Goal: Task Accomplishment & Management: Manage account settings

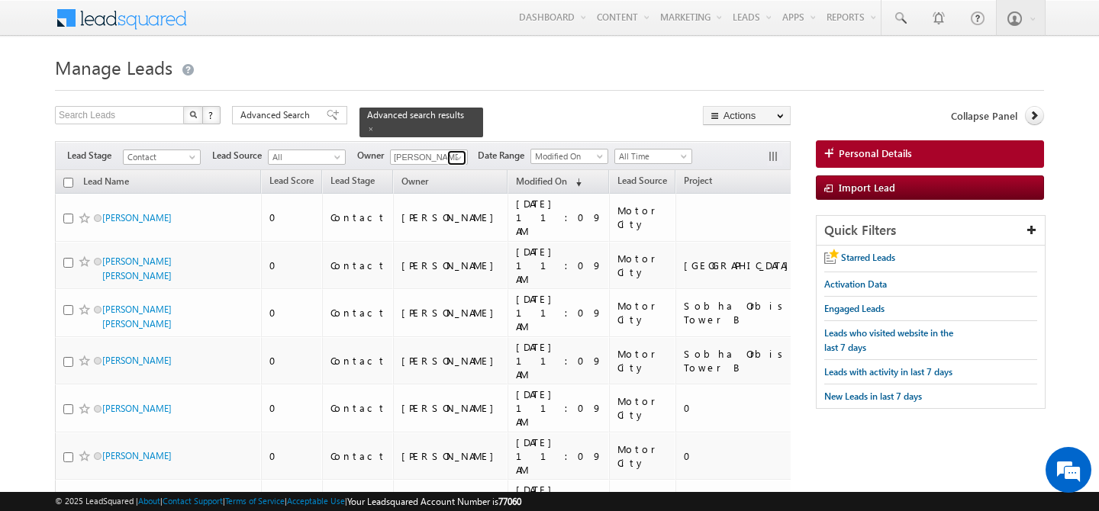
click at [460, 152] on span at bounding box center [459, 158] width 12 height 12
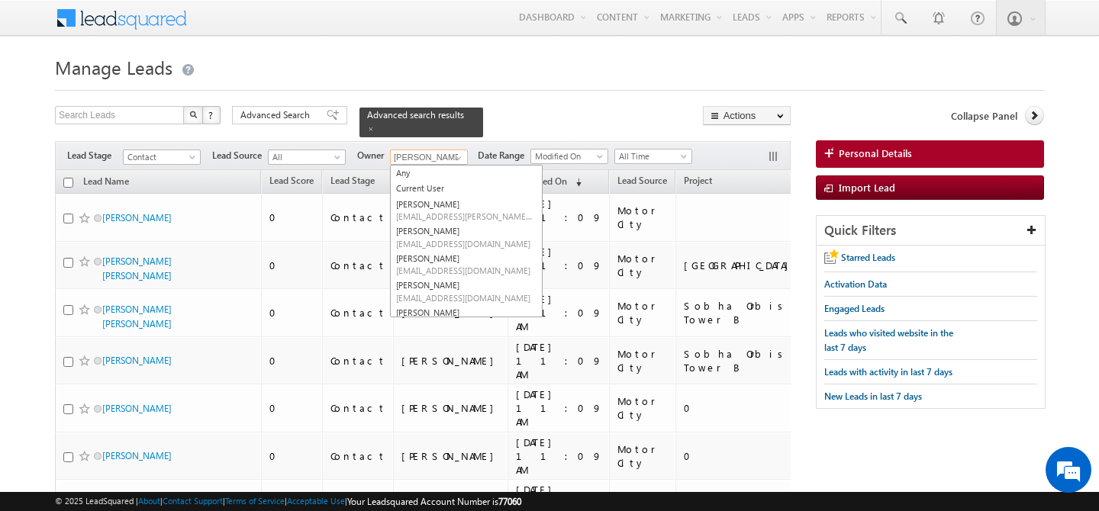
click at [440, 401] on span "hemant.yogi@indglobal.ae" at bounding box center [464, 406] width 137 height 11
type input "hemant yogi"
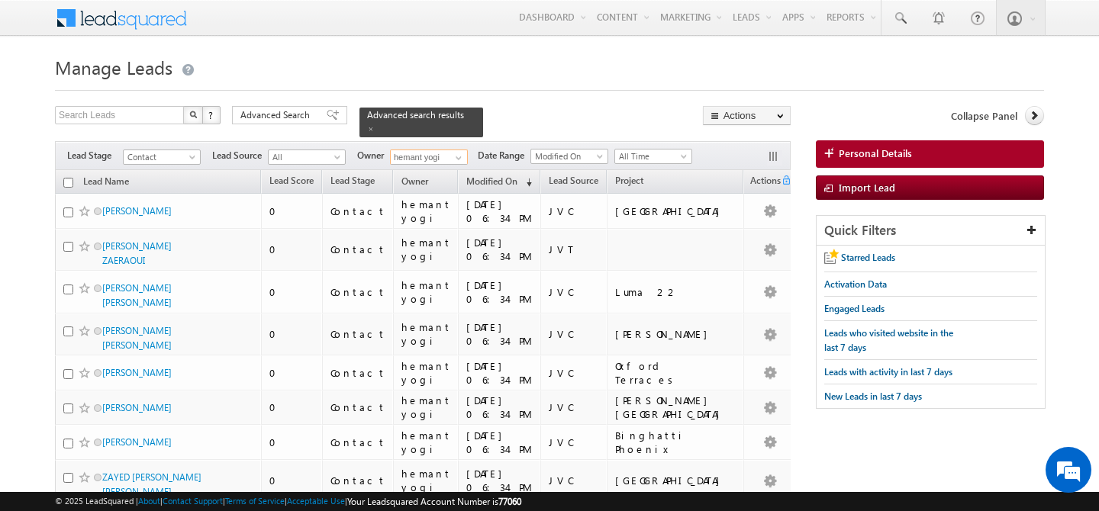
click at [68, 178] on input "checkbox" at bounding box center [68, 183] width 10 height 10
checkbox input "true"
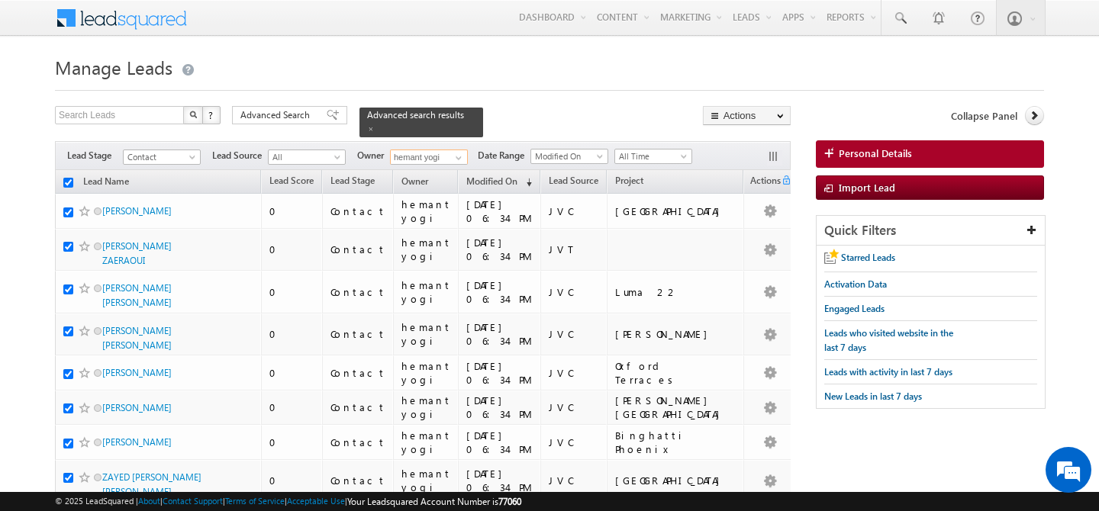
checkbox input "true"
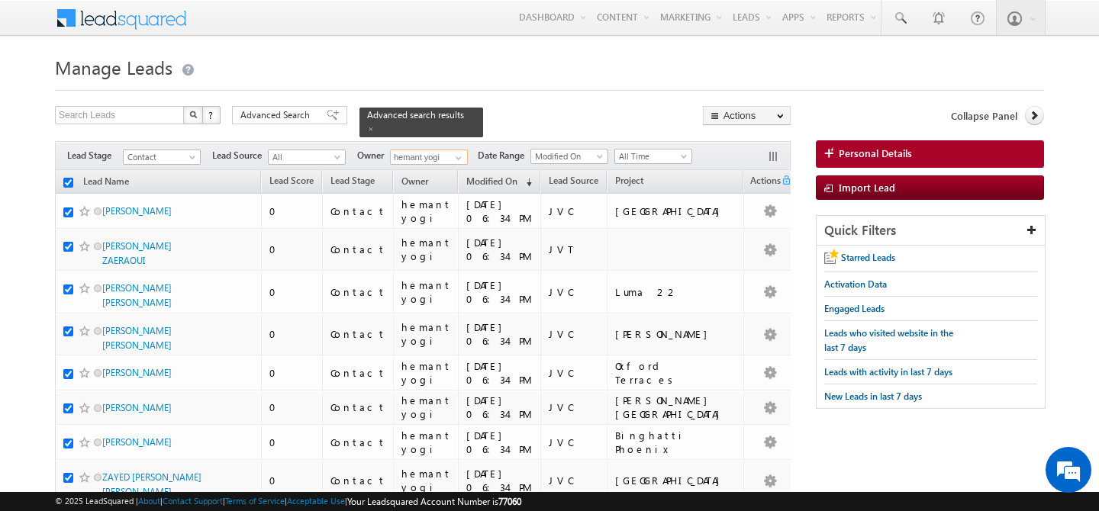
checkbox input "true"
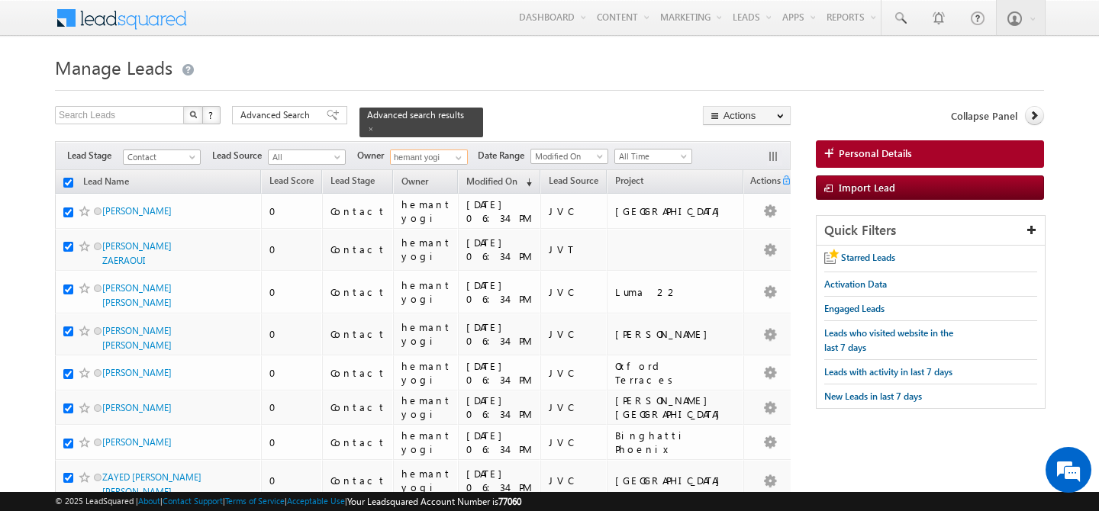
checkbox input "true"
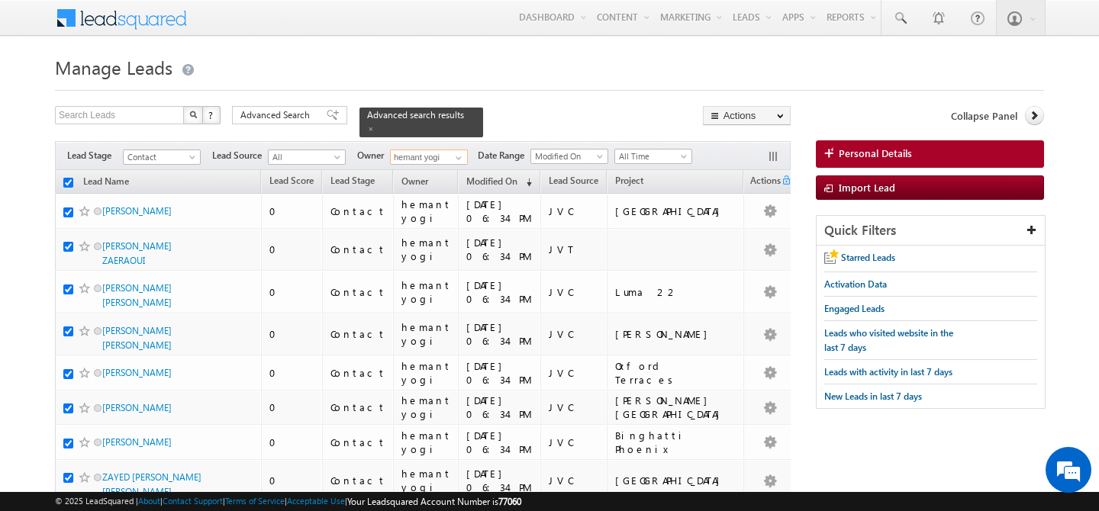
checkbox input "true"
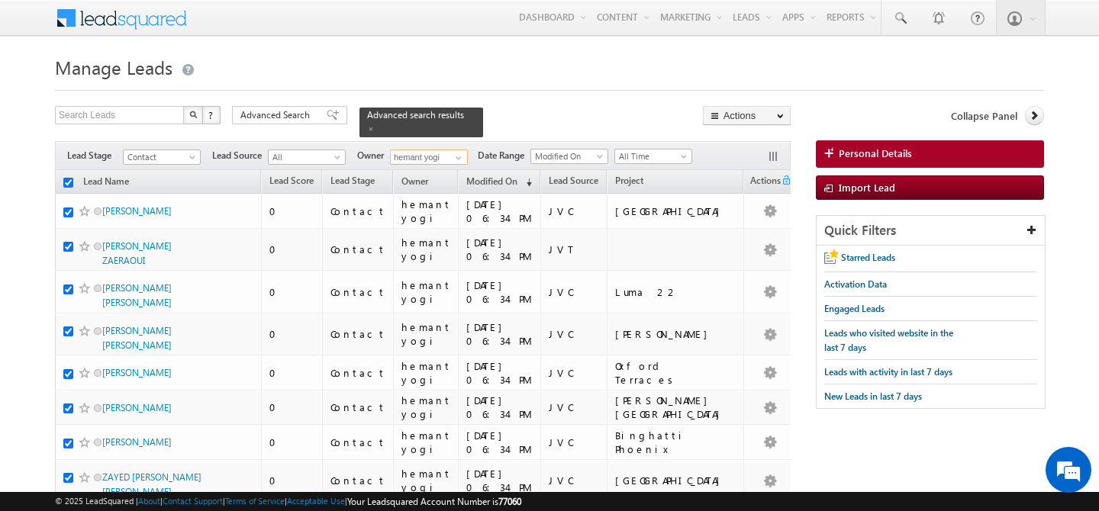
checkbox input "true"
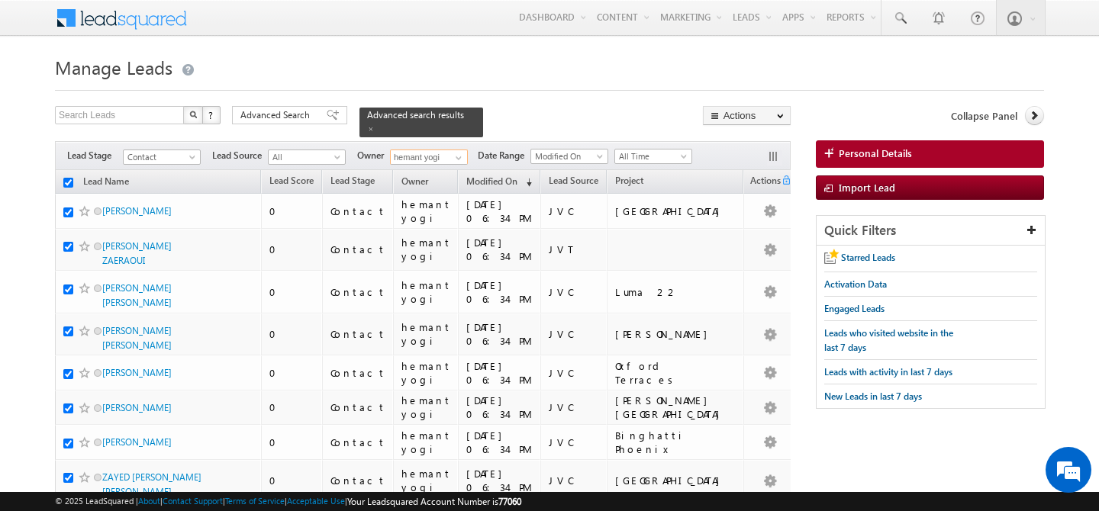
checkbox input "true"
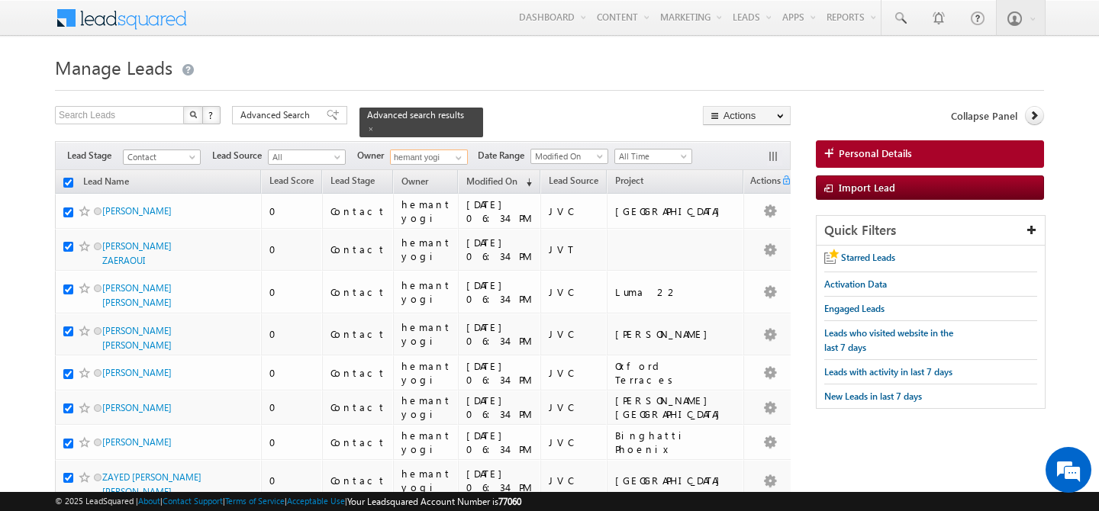
checkbox input "true"
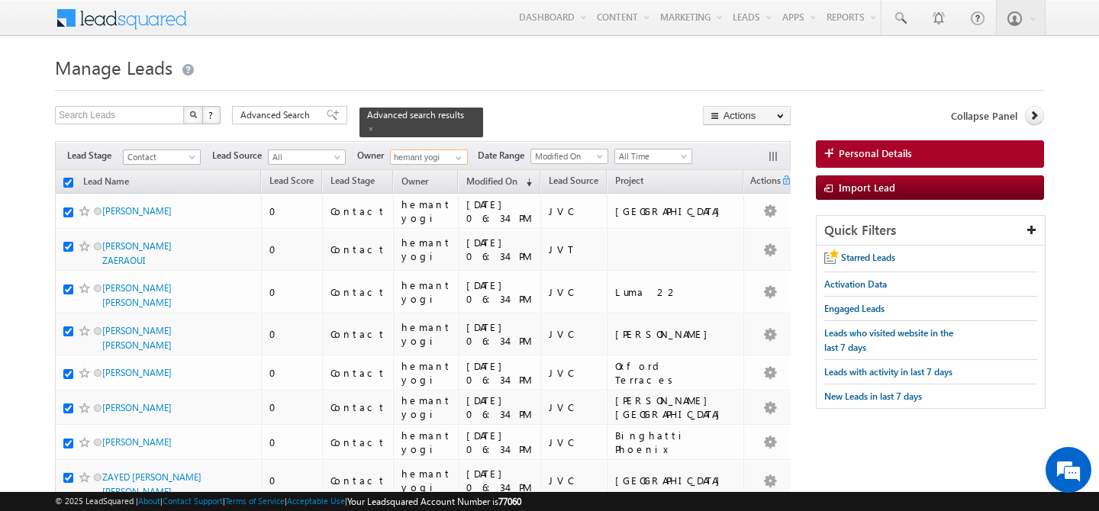
checkbox input "true"
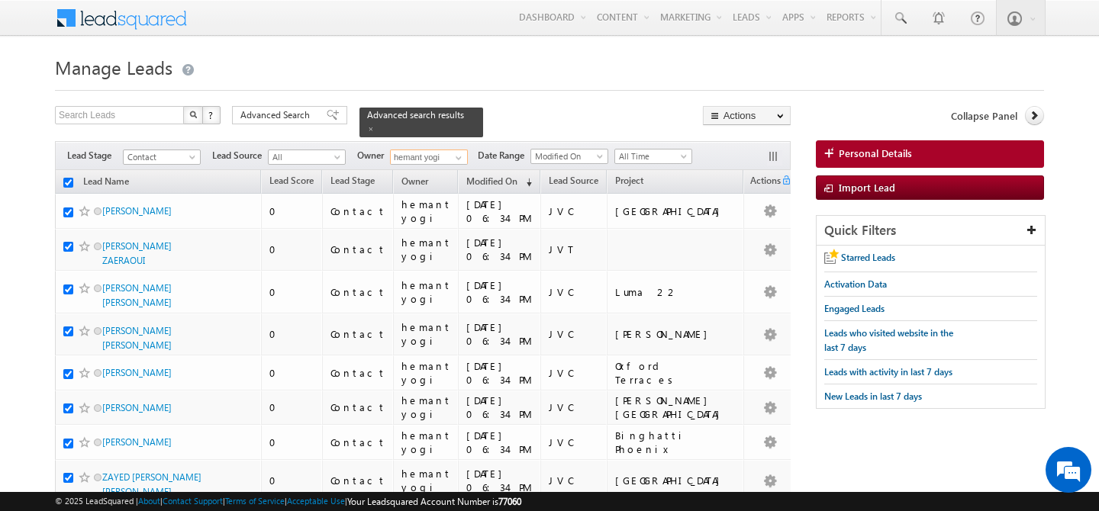
checkbox input "true"
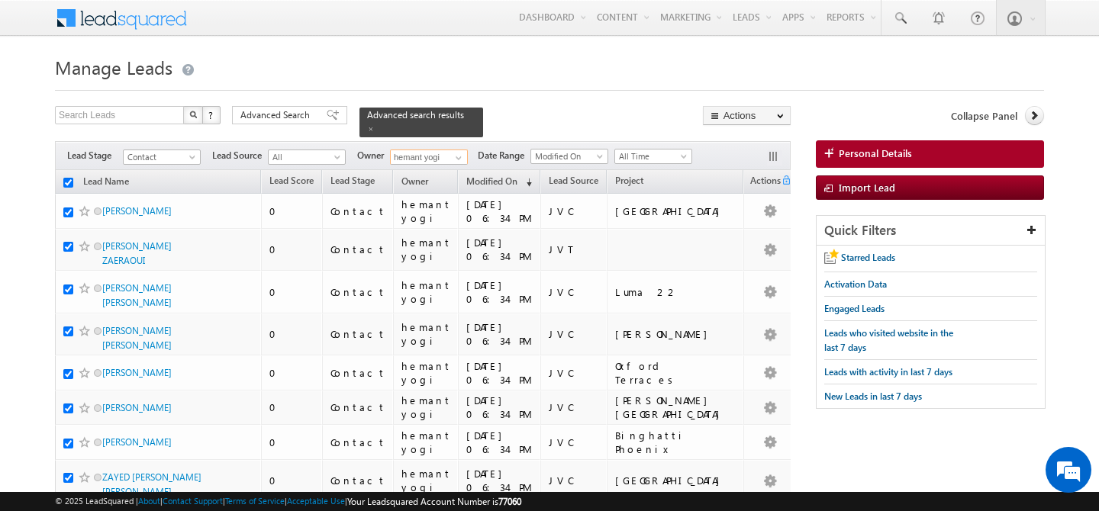
checkbox input "true"
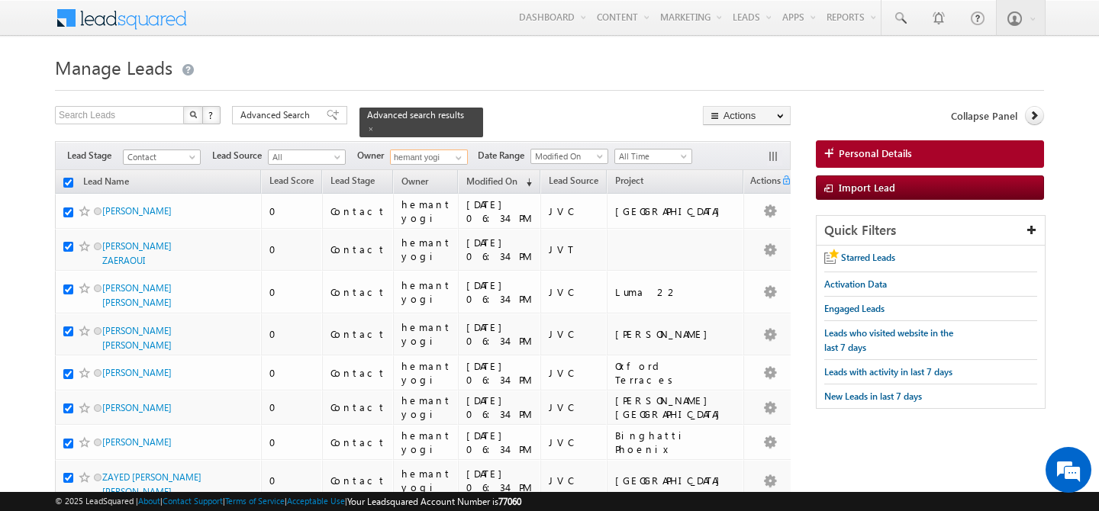
checkbox input "true"
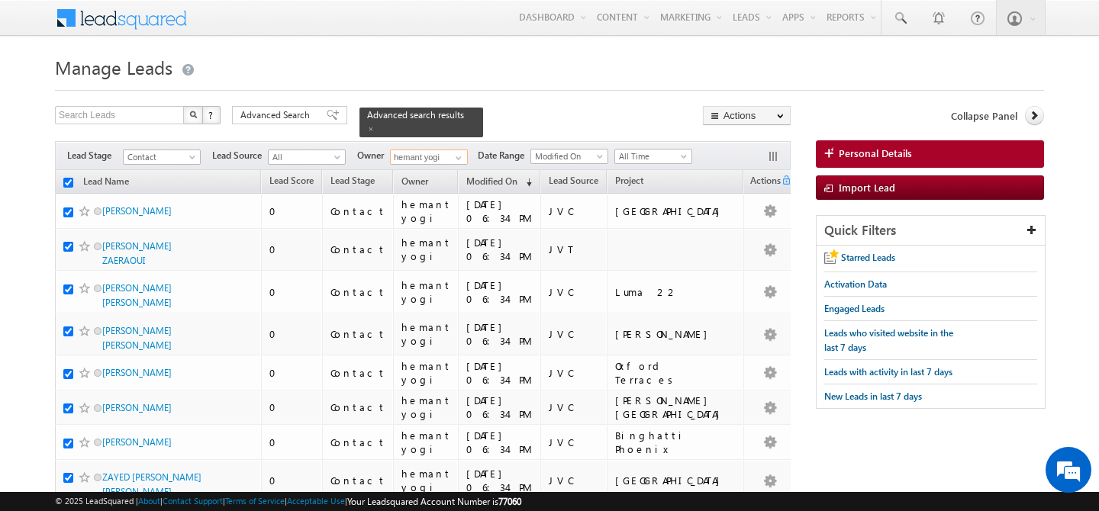
checkbox input "true"
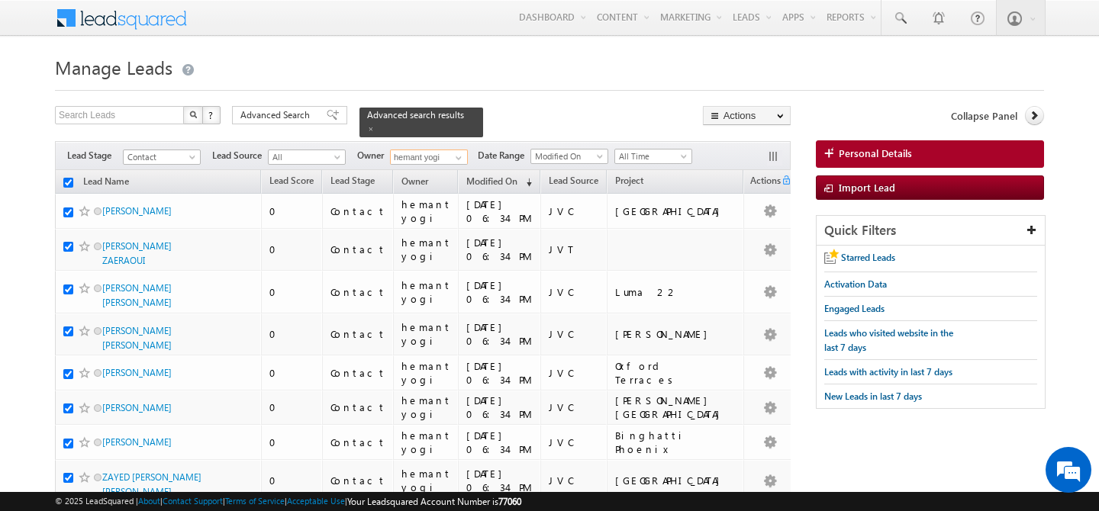
checkbox input "true"
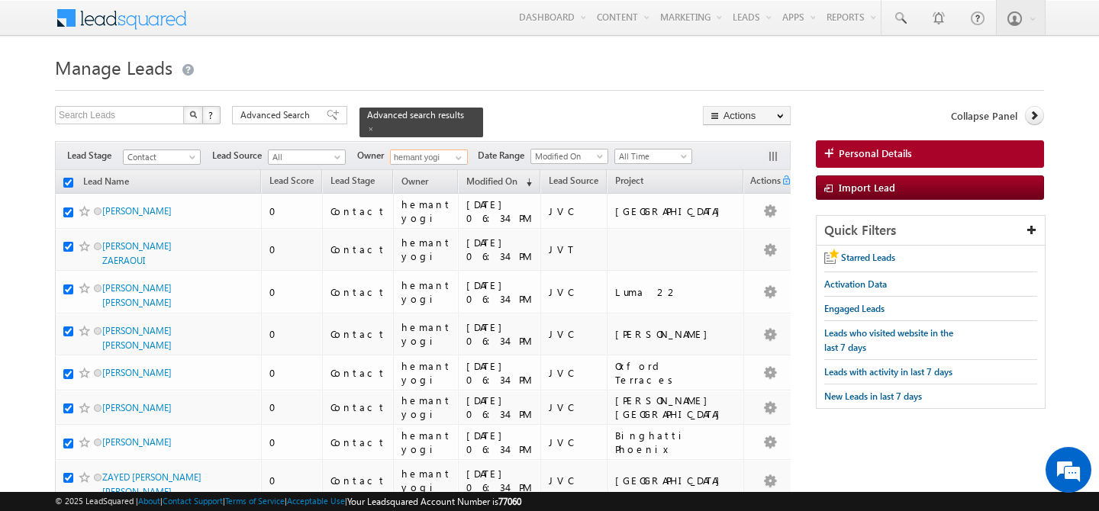
checkbox input "true"
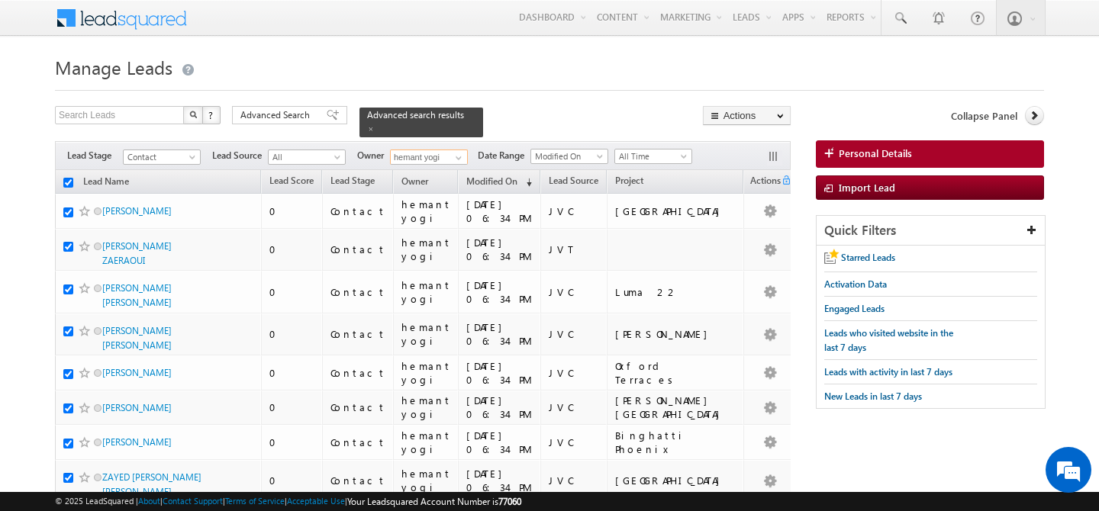
checkbox input "true"
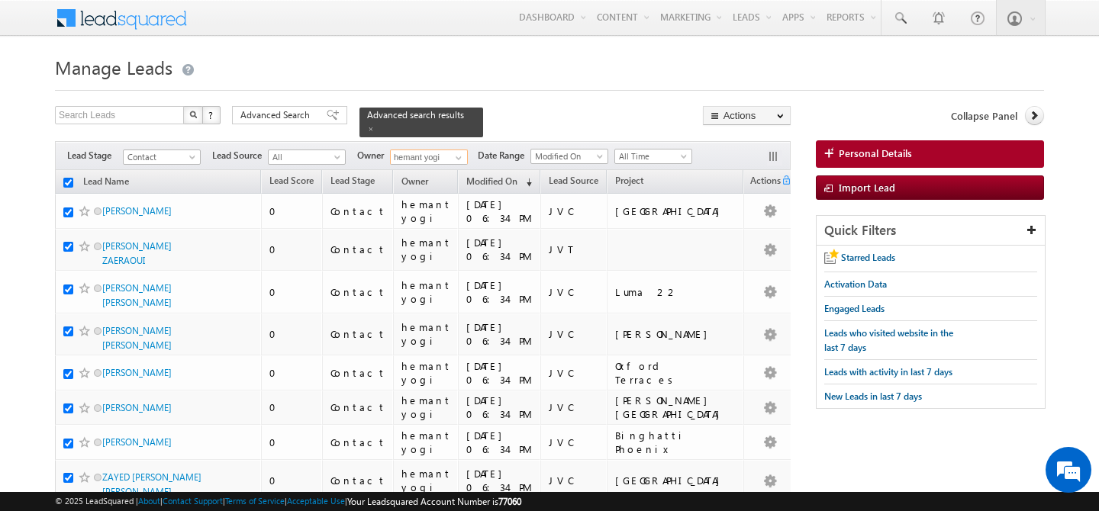
checkbox input "true"
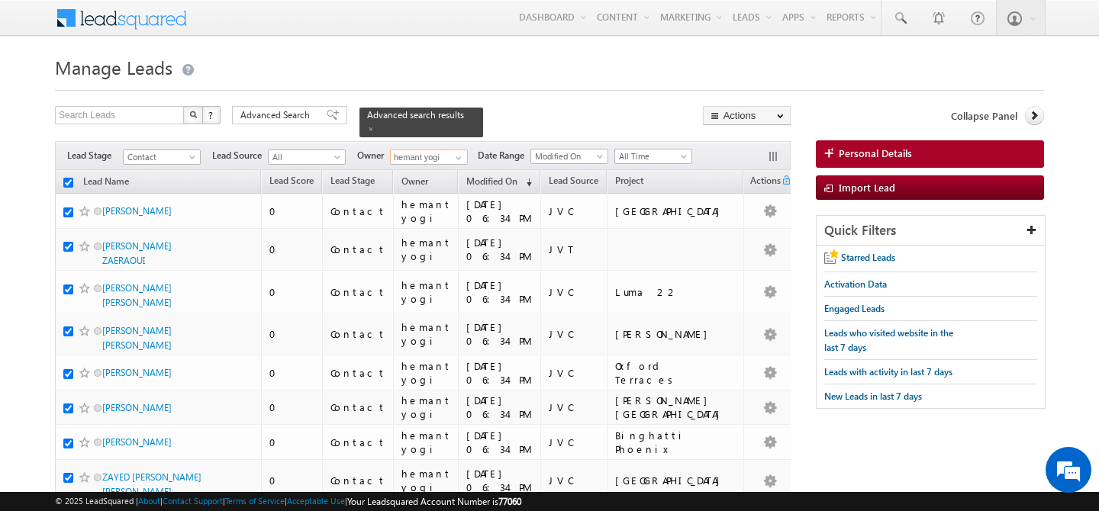
checkbox input "true"
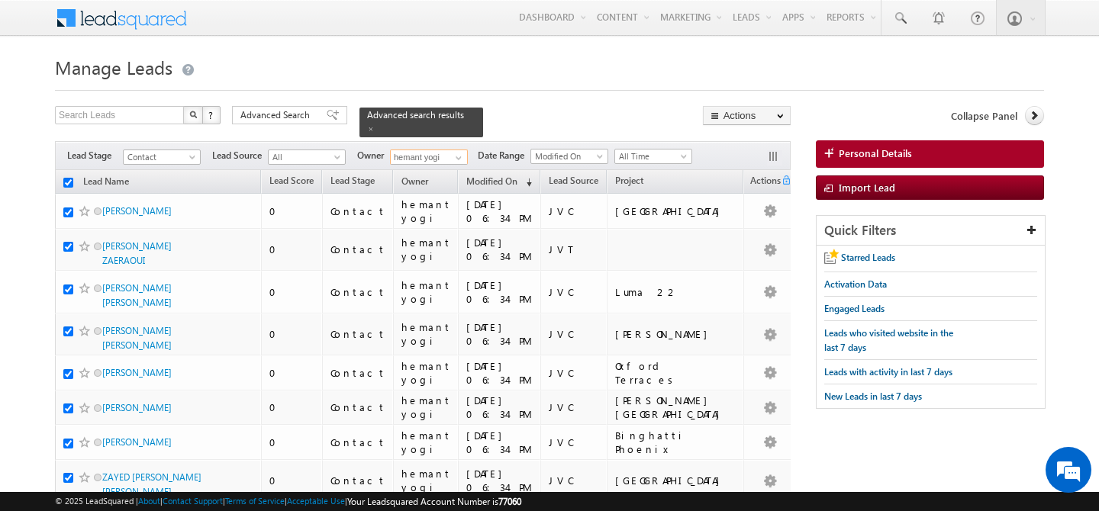
checkbox input "true"
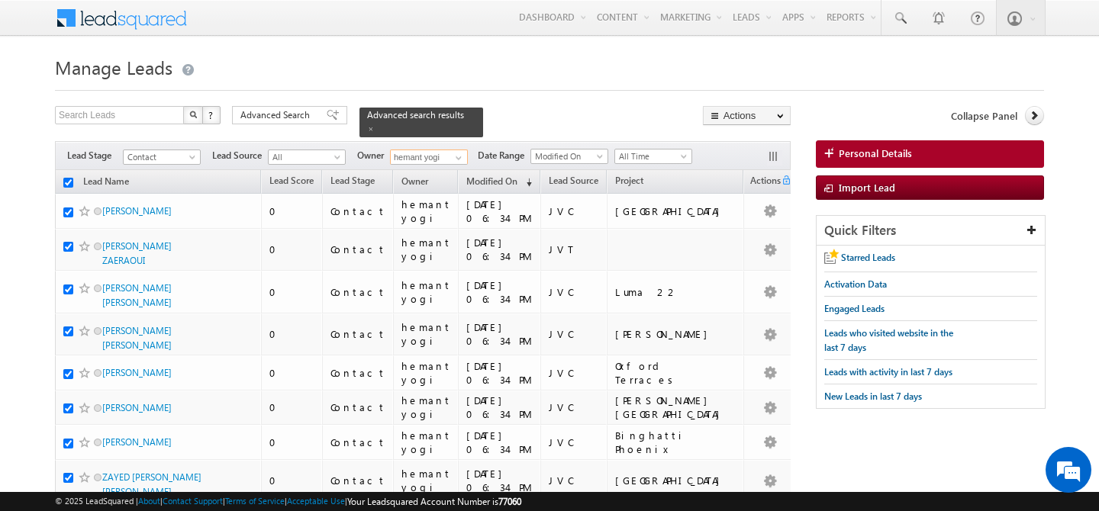
checkbox input "true"
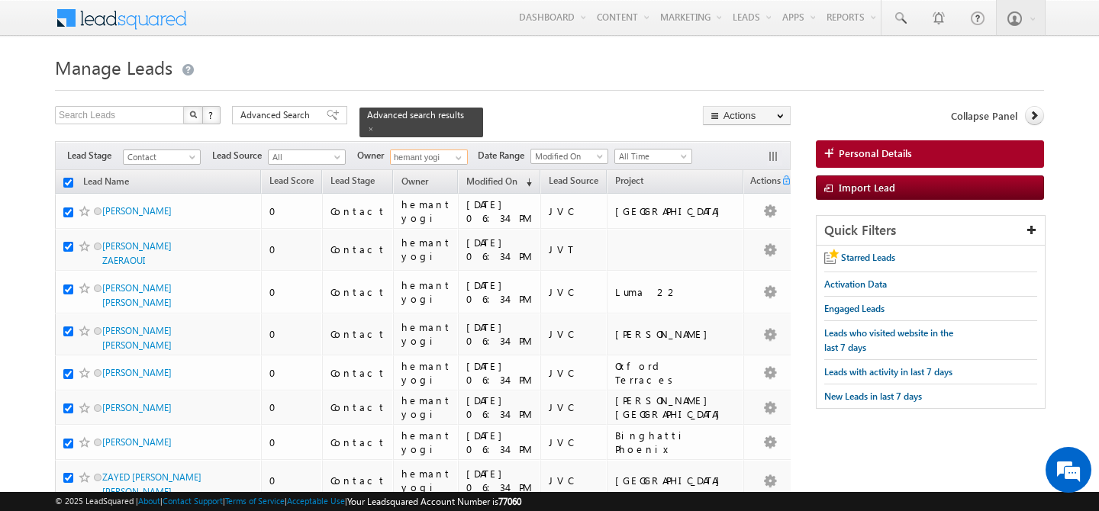
checkbox input "true"
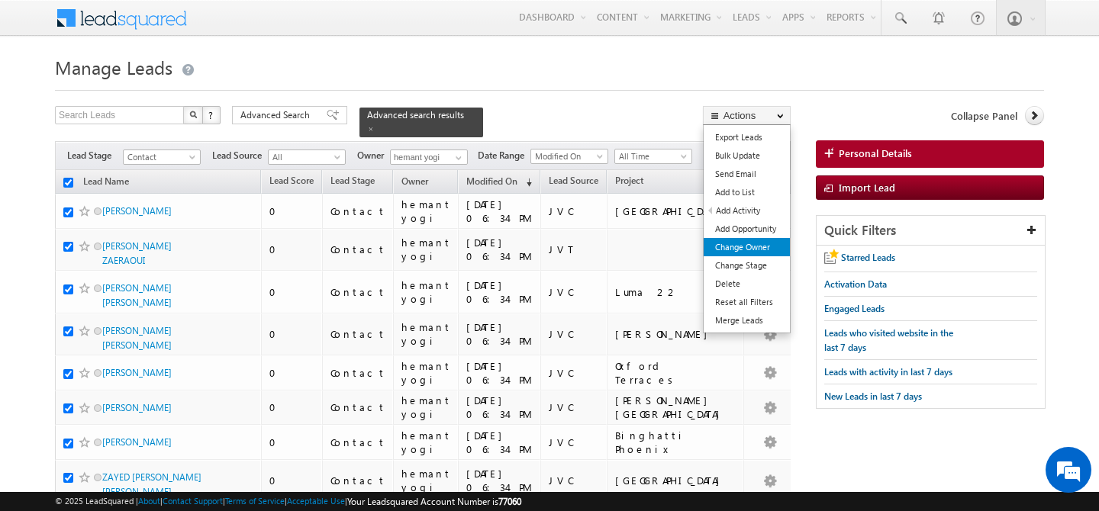
click at [747, 248] on link "Change Owner" at bounding box center [747, 247] width 86 height 18
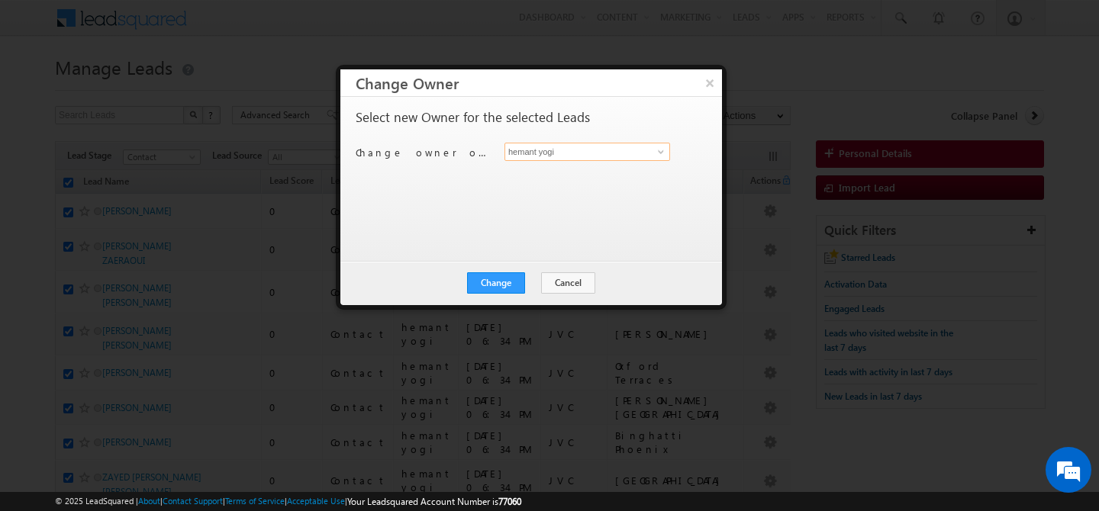
click at [600, 149] on input "hemant yogi" at bounding box center [587, 152] width 166 height 18
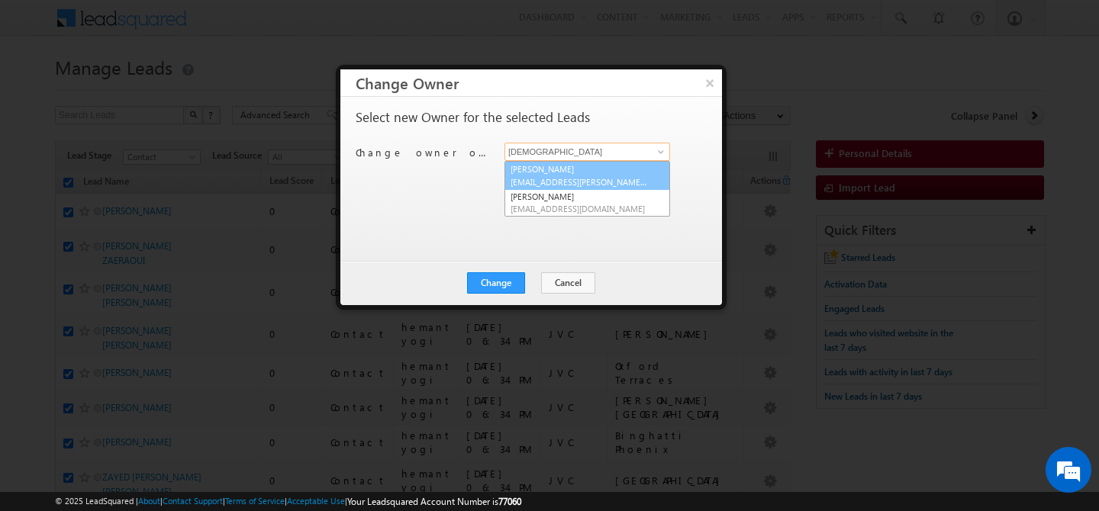
click at [566, 179] on span "abhishek.dalal@indglobal.ae" at bounding box center [579, 181] width 137 height 11
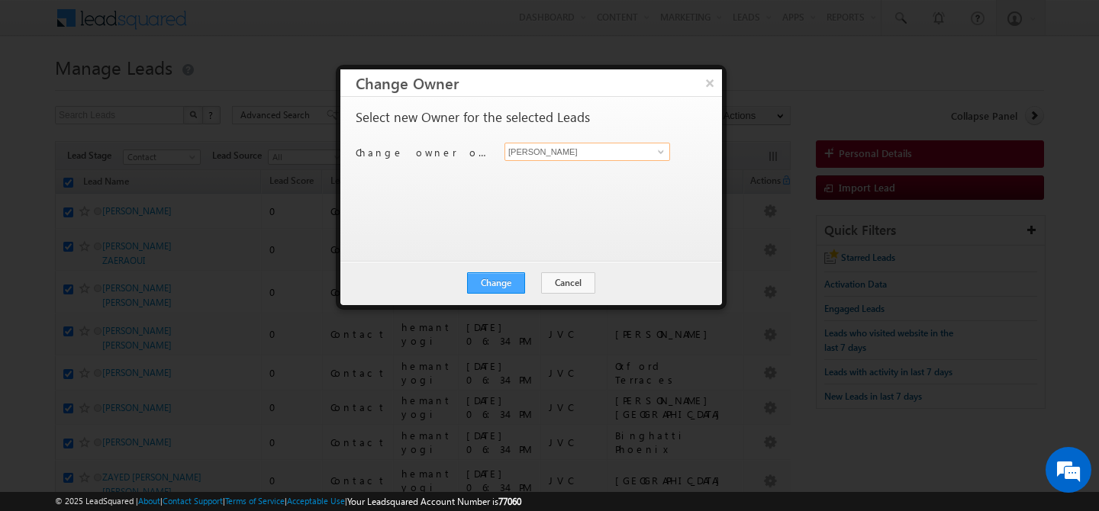
type input "Abhishek Dalal"
click at [498, 288] on button "Change" at bounding box center [496, 282] width 58 height 21
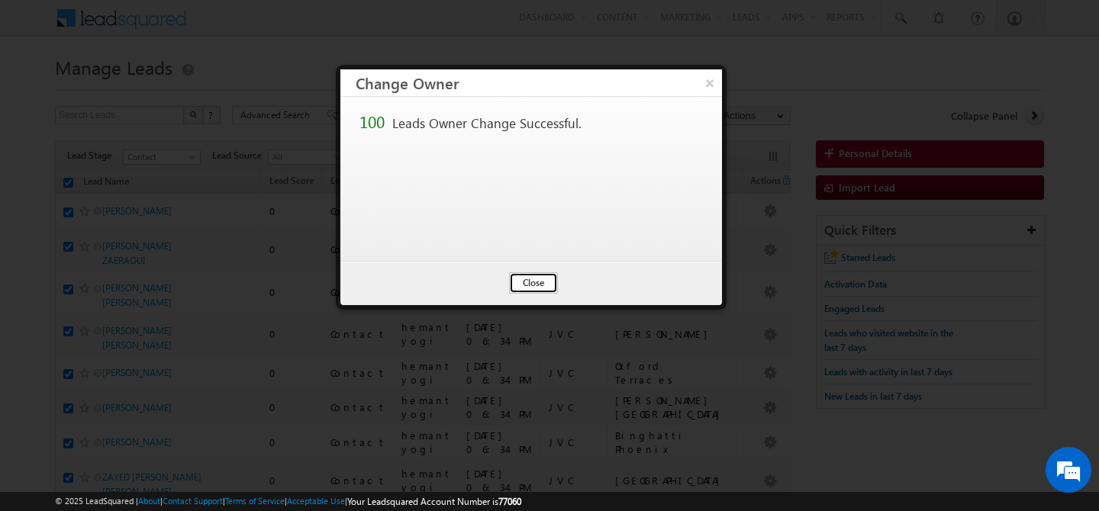
click at [520, 287] on button "Close" at bounding box center [533, 282] width 49 height 21
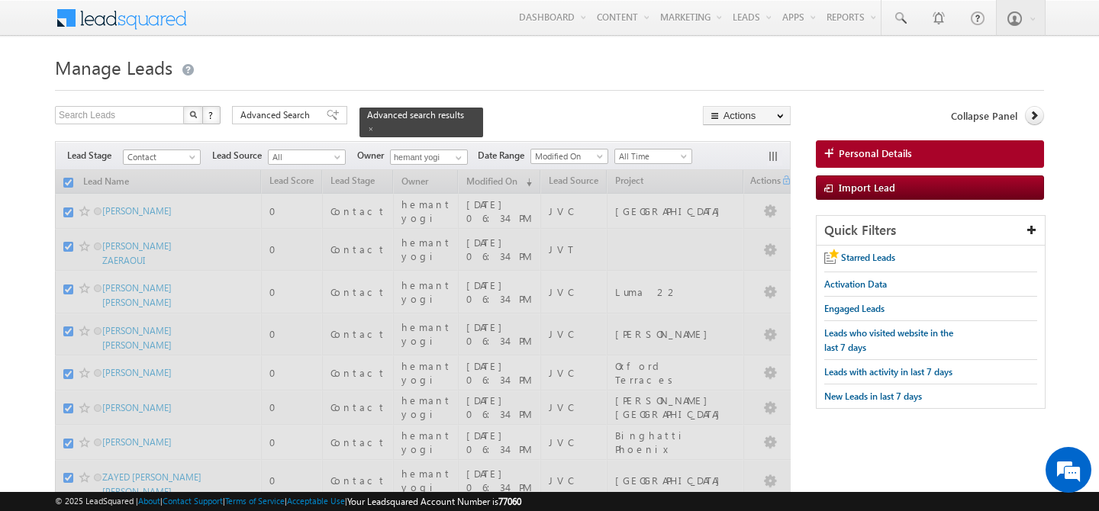
checkbox input "false"
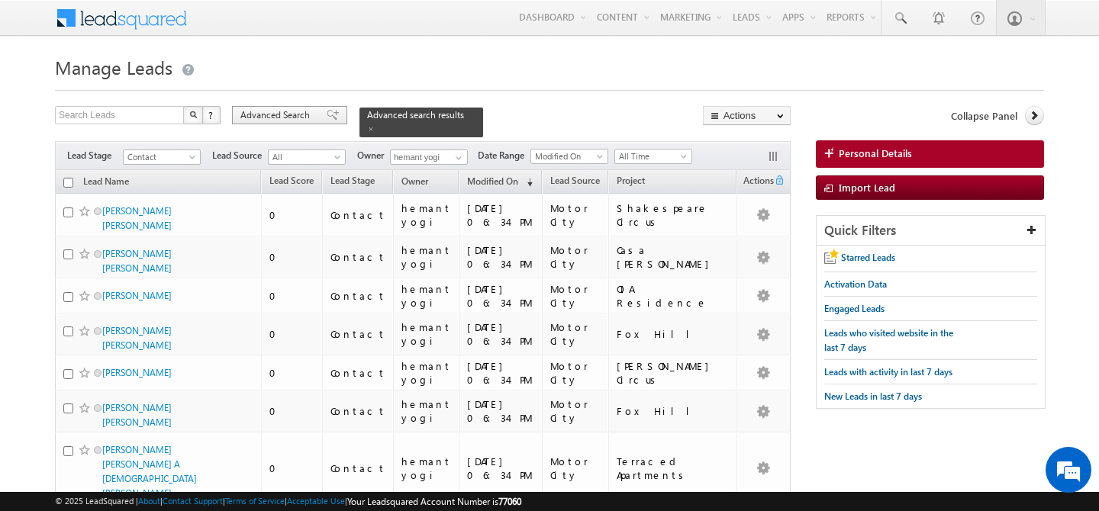
click at [291, 121] on span "Advanced Search" at bounding box center [277, 115] width 74 height 14
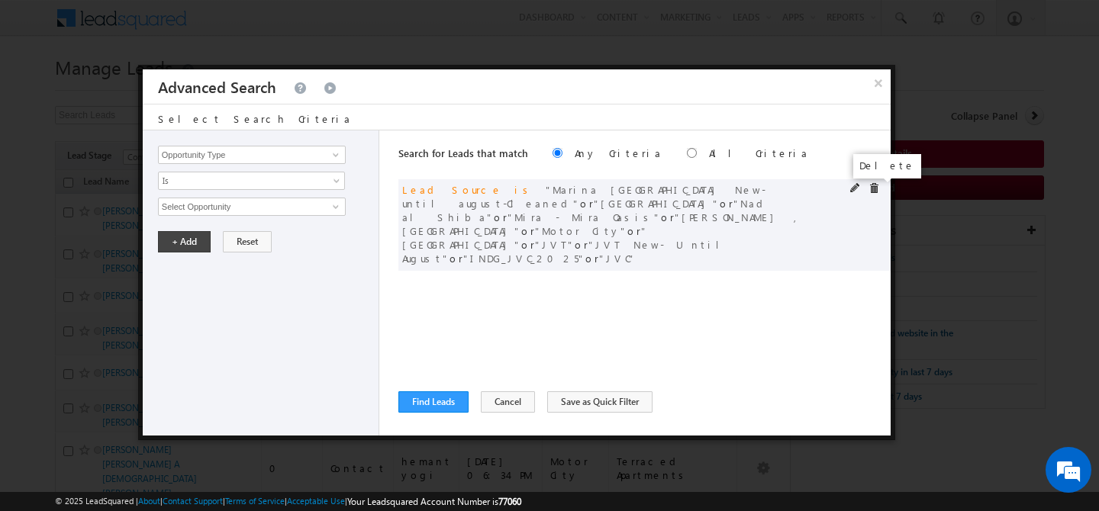
click at [876, 189] on span at bounding box center [874, 188] width 11 height 11
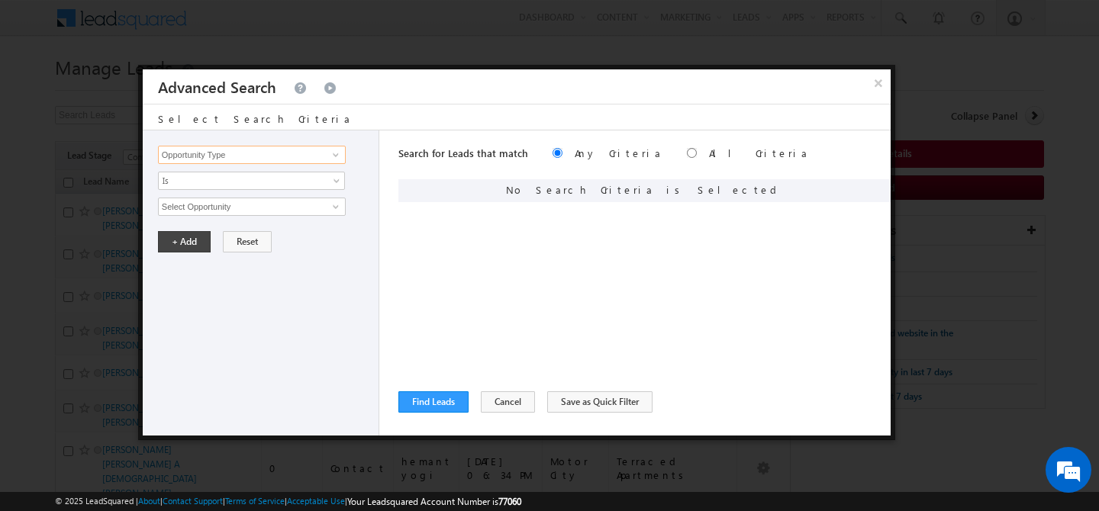
click at [240, 158] on input "Opportunity Type" at bounding box center [252, 155] width 188 height 18
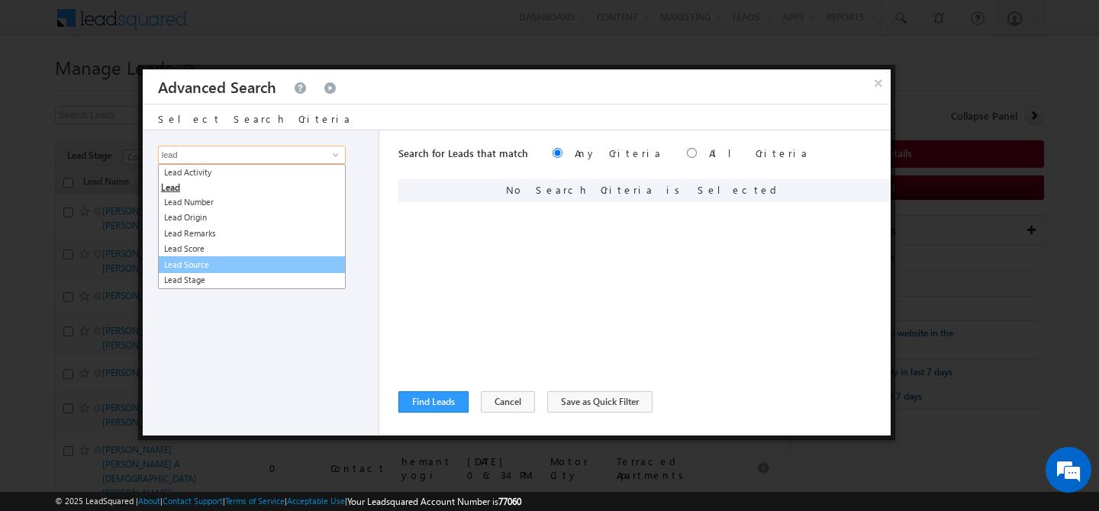
click at [248, 264] on link "Lead Source" at bounding box center [252, 265] width 188 height 18
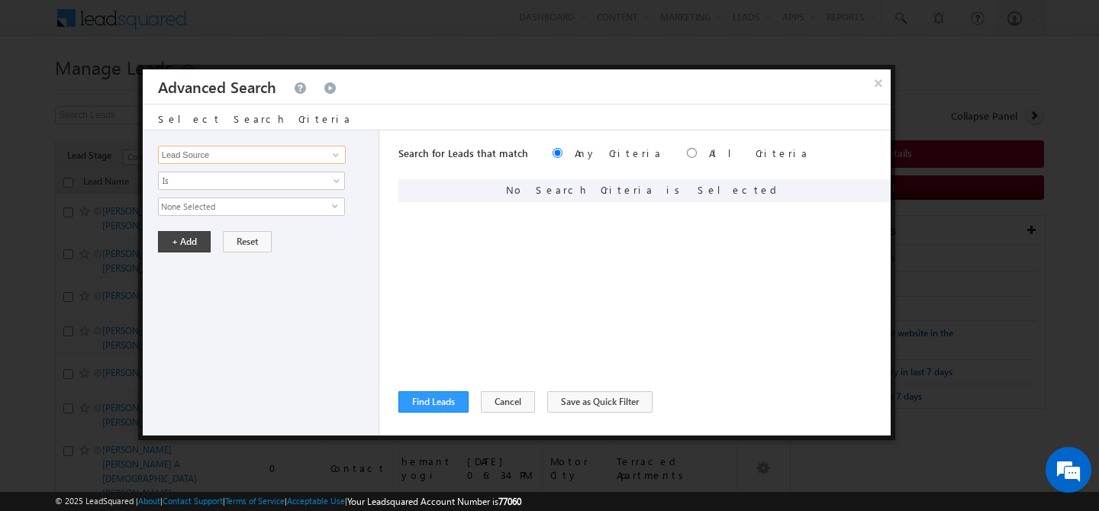
type input "Lead Source"
click at [224, 211] on span "None Selected" at bounding box center [245, 206] width 173 height 17
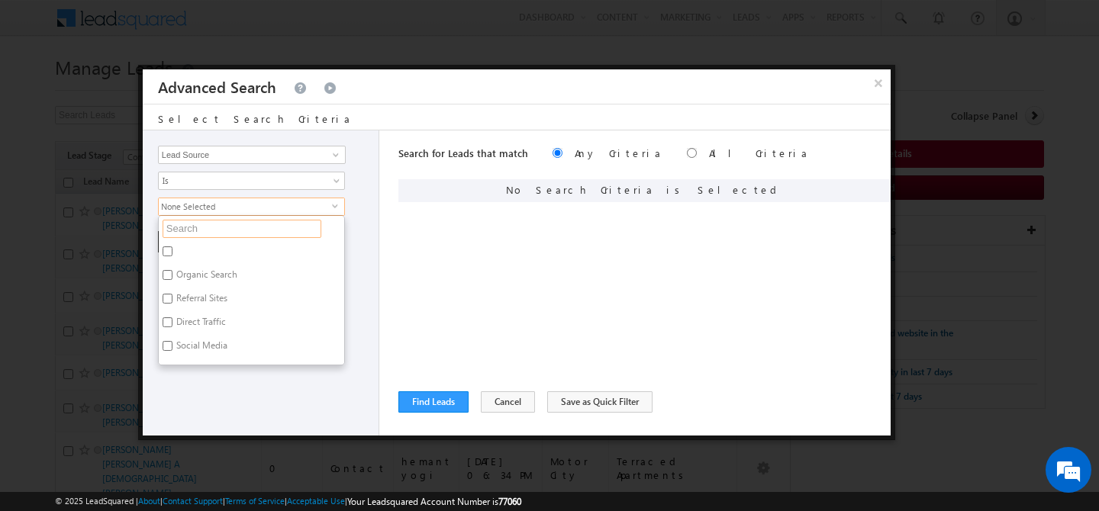
click at [219, 236] on input "text" at bounding box center [242, 229] width 159 height 18
click at [206, 232] on label "Mira - Mira Oasis" at bounding box center [210, 239] width 102 height 24
click at [172, 232] on input "Mira - Mira Oasis" at bounding box center [168, 236] width 10 height 10
click at [225, 240] on label "Mira - Mira Oasis" at bounding box center [210, 239] width 102 height 24
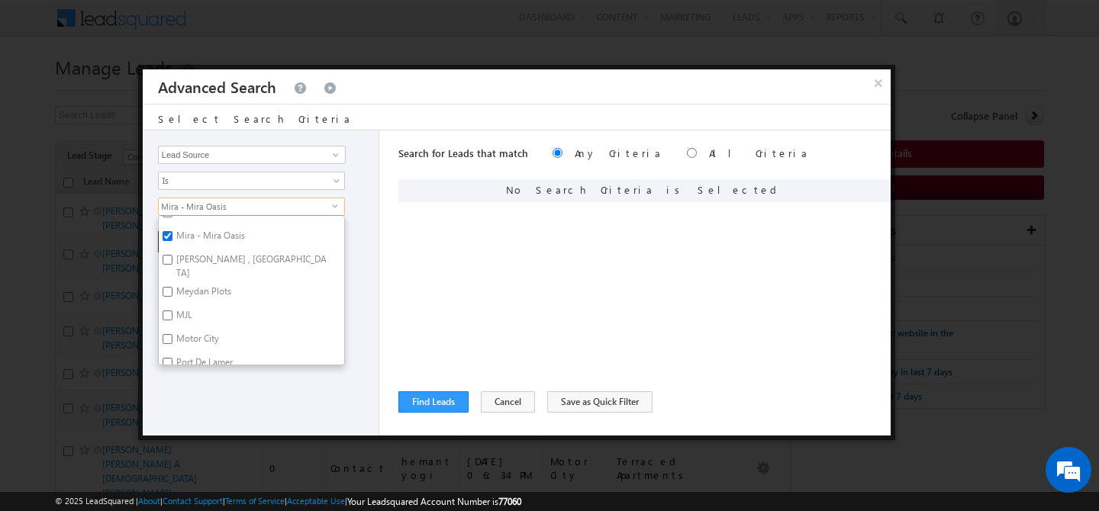
click at [172, 240] on input "Mira - Mira Oasis" at bounding box center [168, 236] width 10 height 10
checkbox input "false"
click at [224, 253] on label "Port De Lamer" at bounding box center [203, 261] width 89 height 24
click at [172, 253] on input "Port De Lamer" at bounding box center [168, 258] width 10 height 10
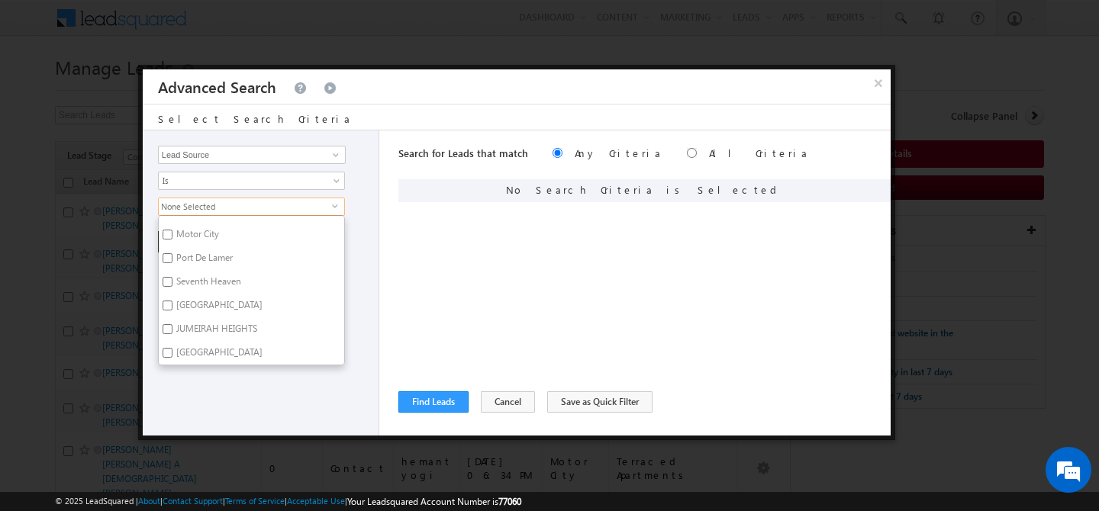
checkbox input "true"
click at [214, 293] on label "Jumeirah Park" at bounding box center [218, 305] width 119 height 24
click at [172, 298] on input "Jumeirah Park" at bounding box center [168, 303] width 10 height 10
checkbox input "true"
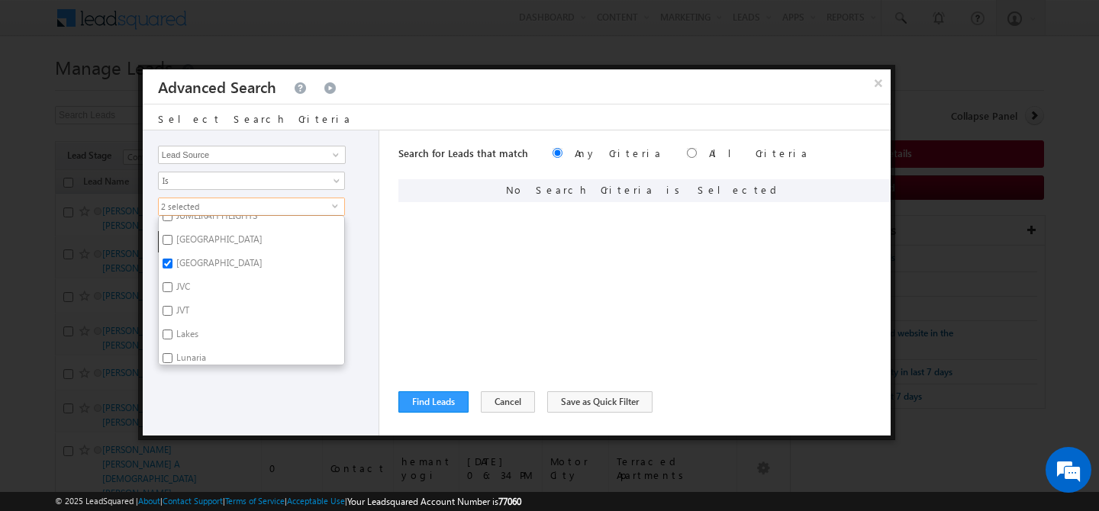
scroll to position [574, 0]
click at [185, 301] on label "Lakes" at bounding box center [186, 312] width 55 height 24
click at [172, 305] on input "Lakes" at bounding box center [168, 310] width 10 height 10
checkbox input "true"
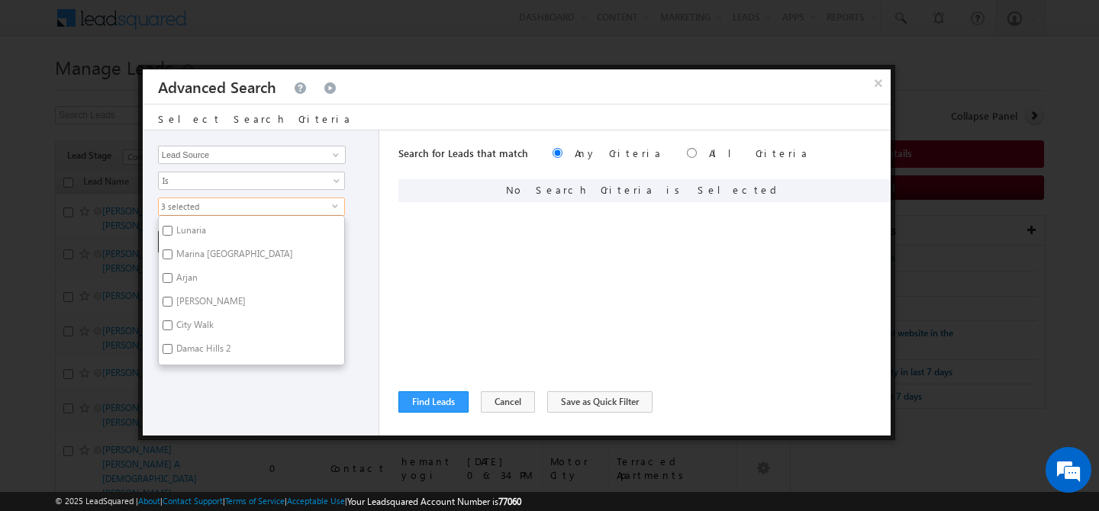
click at [204, 301] on label "Al Barari" at bounding box center [210, 304] width 102 height 24
click at [172, 301] on input "Al Barari" at bounding box center [168, 302] width 10 height 10
checkbox input "true"
click at [220, 273] on label "Dubai Creek" at bounding box center [218, 280] width 119 height 24
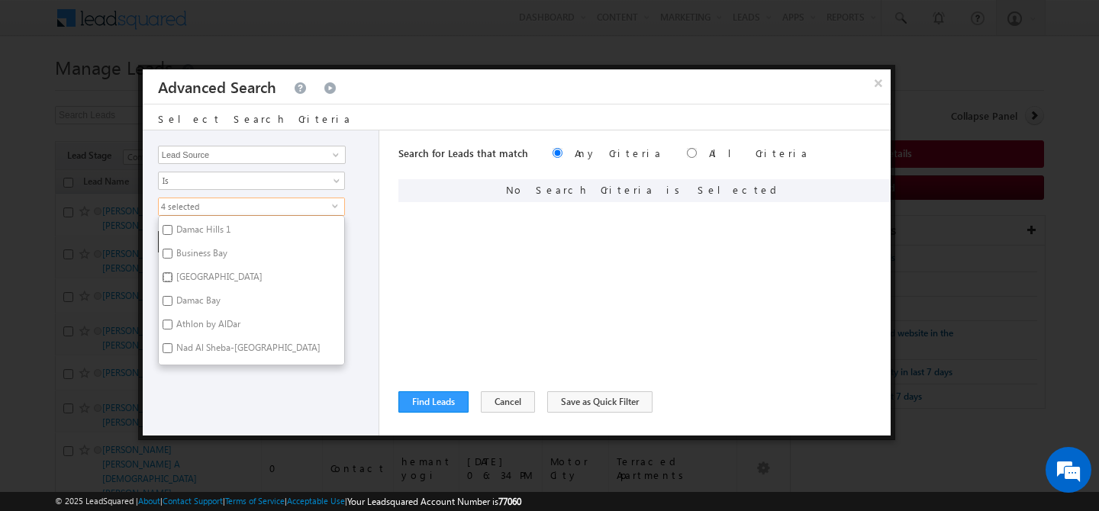
click at [172, 273] on input "Dubai Creek" at bounding box center [168, 277] width 10 height 10
checkbox input "true"
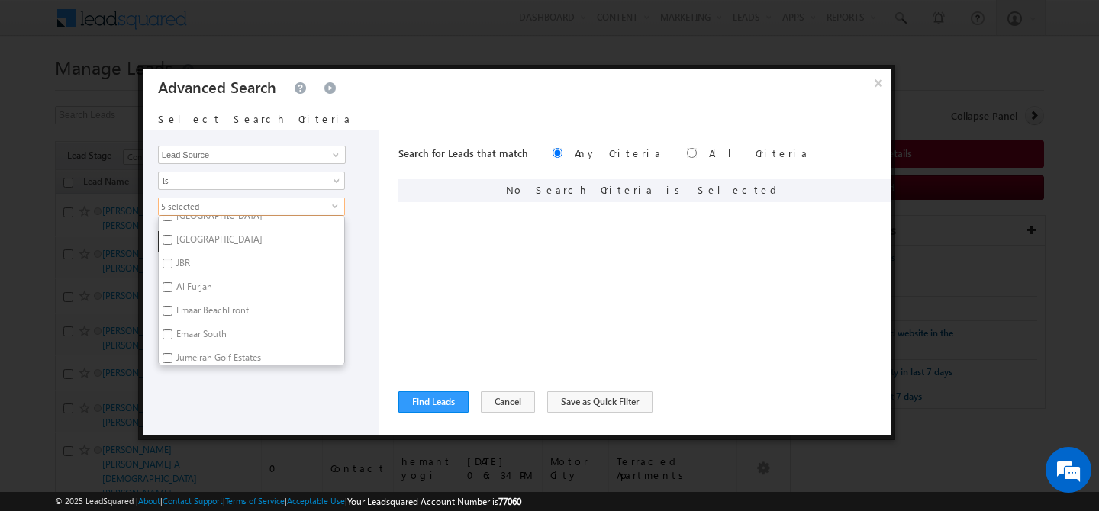
scroll to position [1047, 0]
click at [224, 229] on label "DUBAI HILLS" at bounding box center [218, 241] width 119 height 24
click at [172, 234] on input "DUBAI HILLS" at bounding box center [168, 239] width 10 height 10
checkbox input "true"
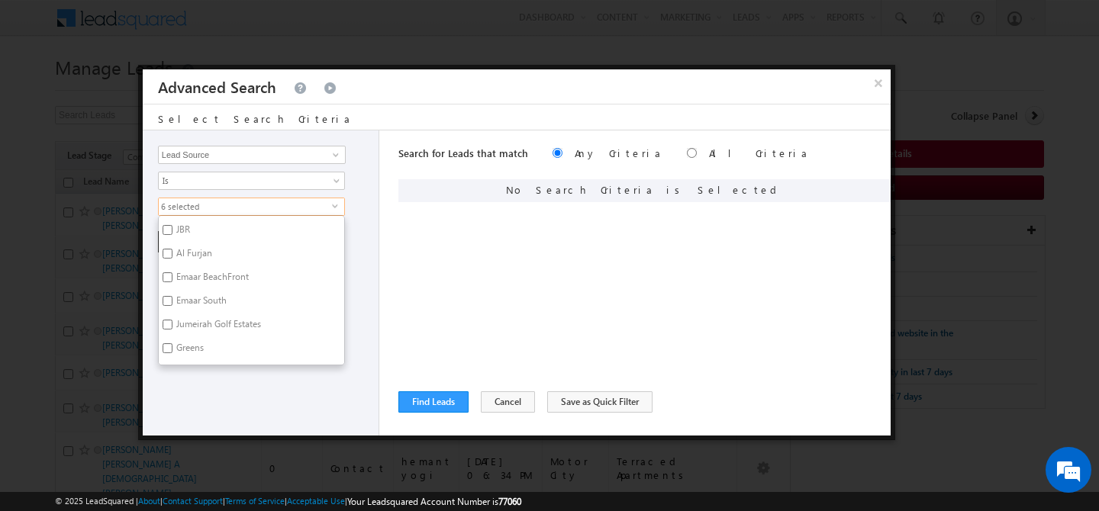
click at [245, 315] on label "Jumeirah Golf Estates" at bounding box center [218, 327] width 118 height 24
click at [172, 320] on input "Jumeirah Golf Estates" at bounding box center [168, 325] width 10 height 10
checkbox input "true"
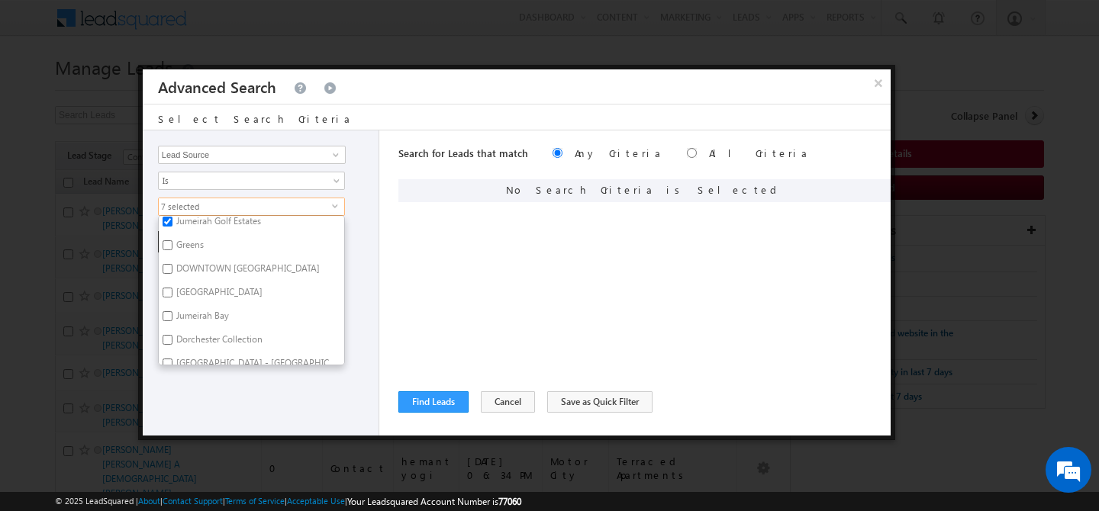
scroll to position [1187, 0]
click at [250, 424] on div "Opportunity Type Lead Activity Task Sales Group Prospect Id Address 1 Address 2…" at bounding box center [261, 283] width 237 height 305
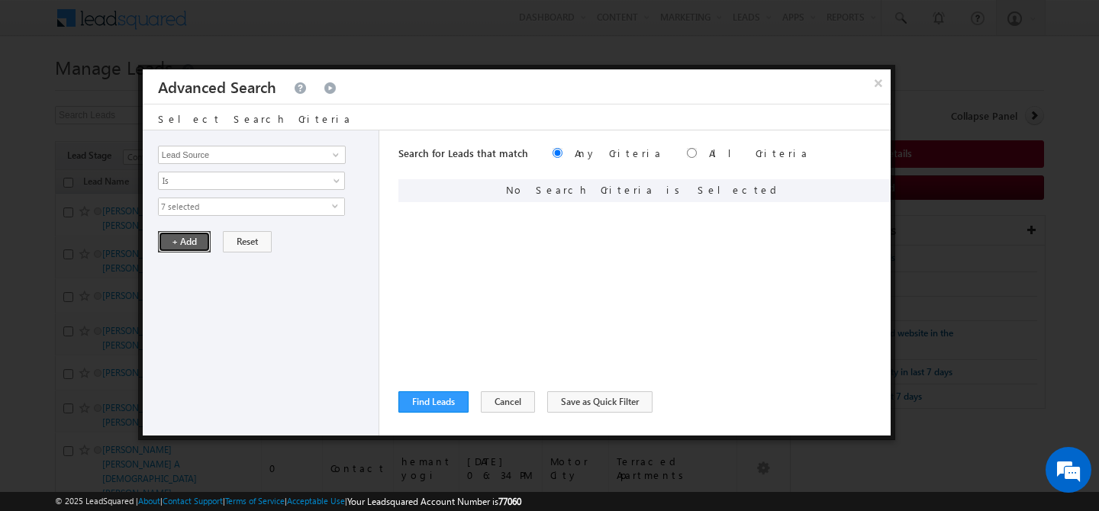
click at [186, 250] on button "+ Add" at bounding box center [184, 241] width 53 height 21
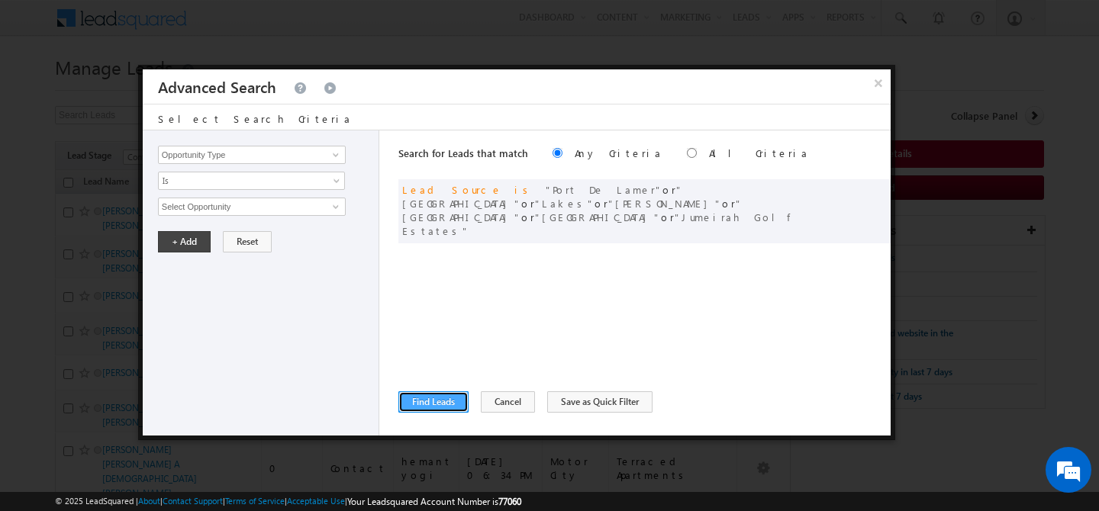
click at [428, 408] on button "Find Leads" at bounding box center [433, 402] width 70 height 21
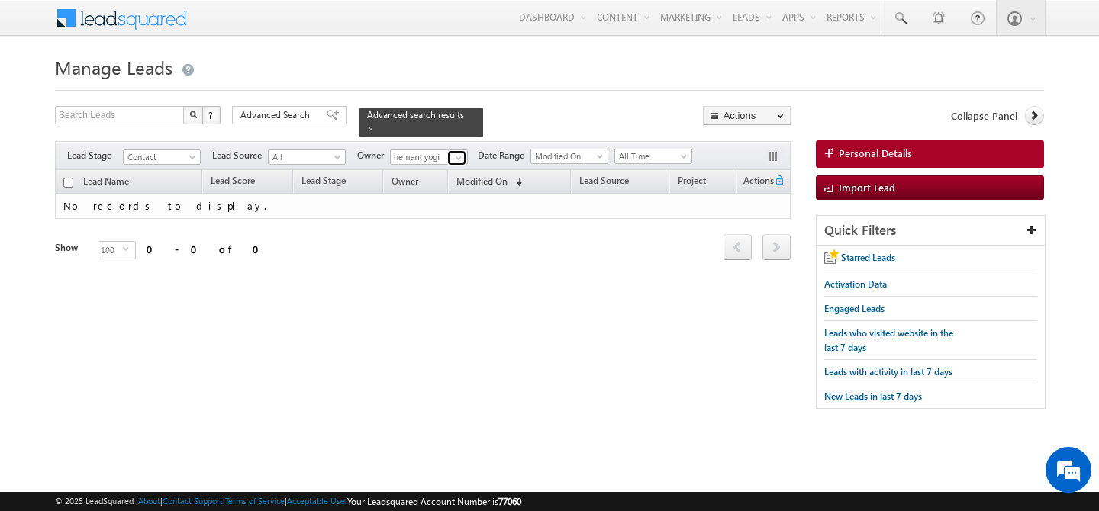
click at [459, 152] on span at bounding box center [459, 158] width 12 height 12
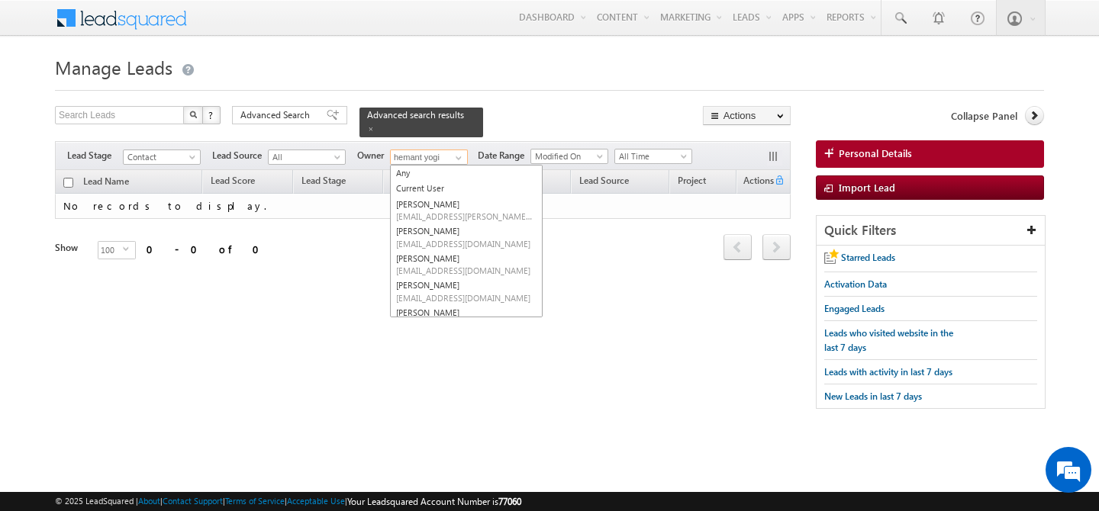
scroll to position [0, 0]
click at [446, 238] on span "abhishek.singh@indglobal.ae" at bounding box center [464, 243] width 137 height 11
type input "Abhishekkumar Singh"
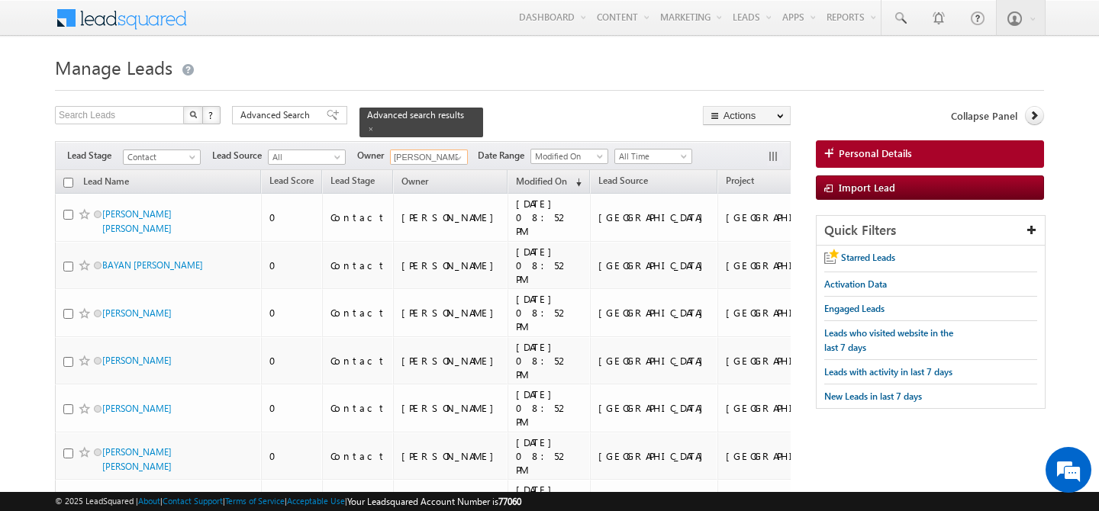
click at [70, 178] on input "checkbox" at bounding box center [68, 183] width 10 height 10
checkbox input "true"
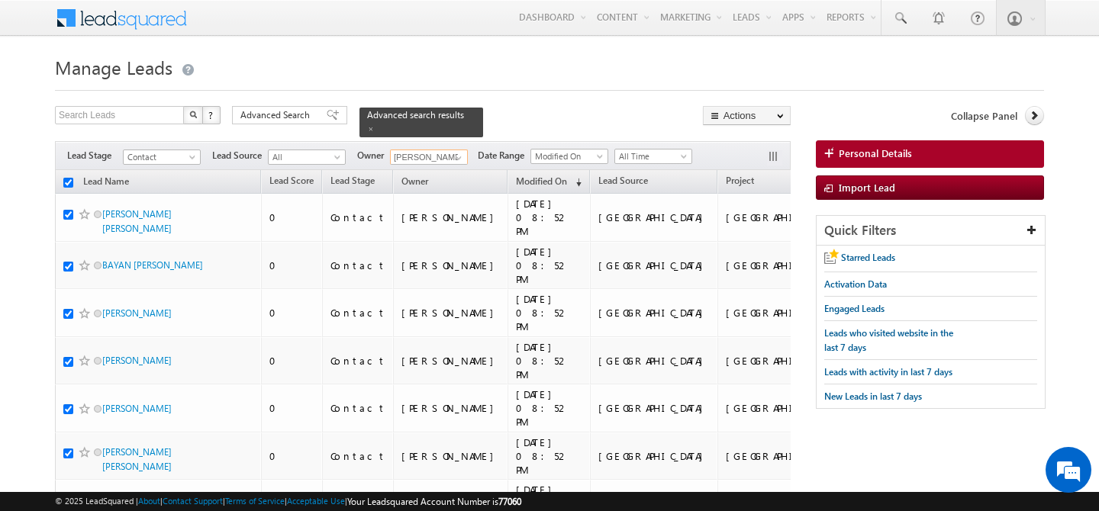
checkbox input "true"
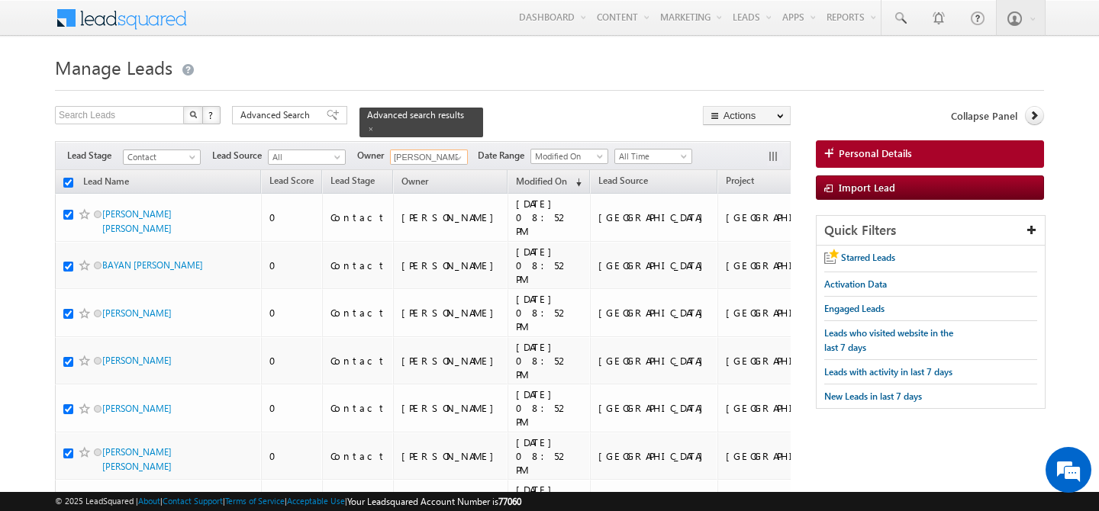
checkbox input "true"
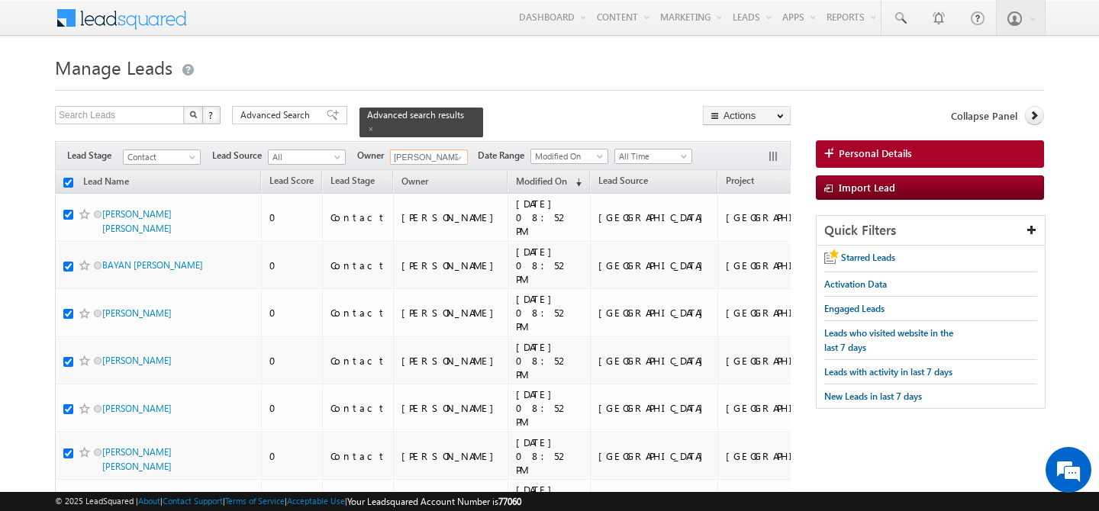
checkbox input "true"
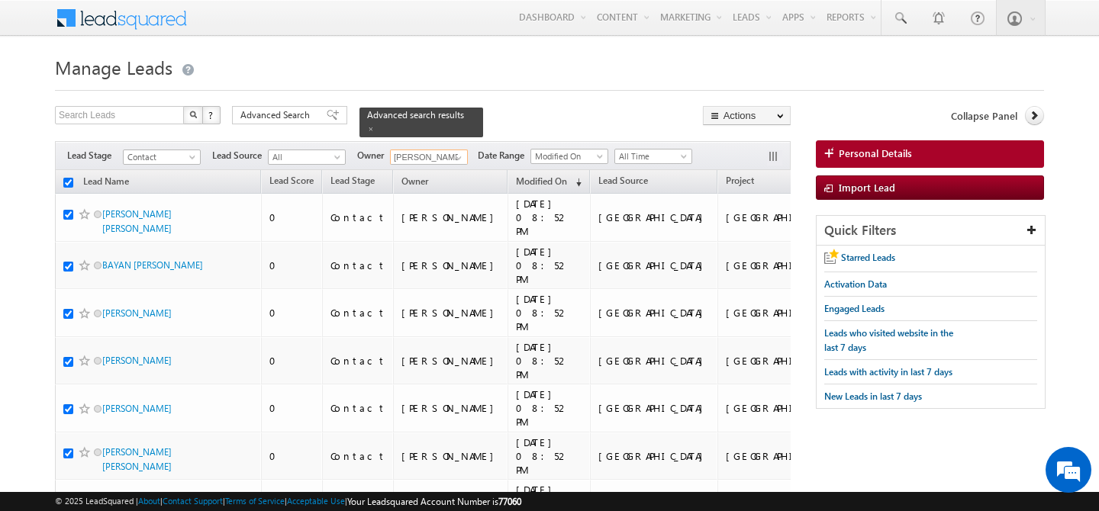
checkbox input "true"
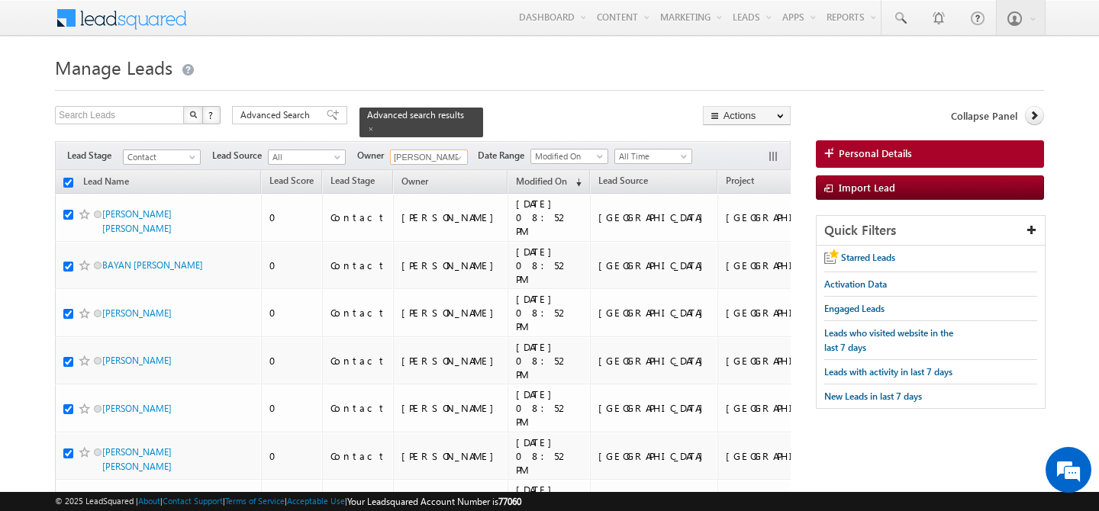
checkbox input "true"
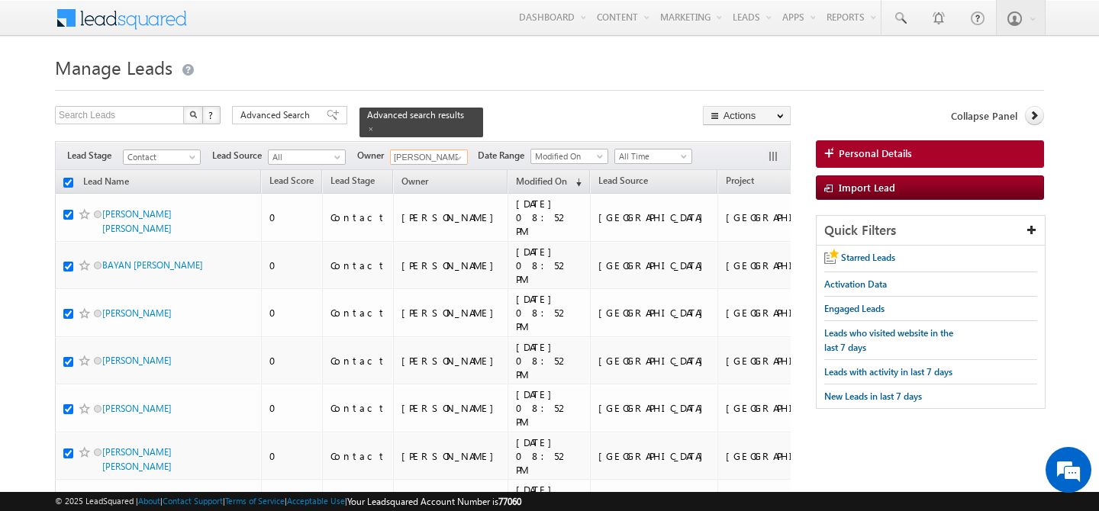
checkbox input "true"
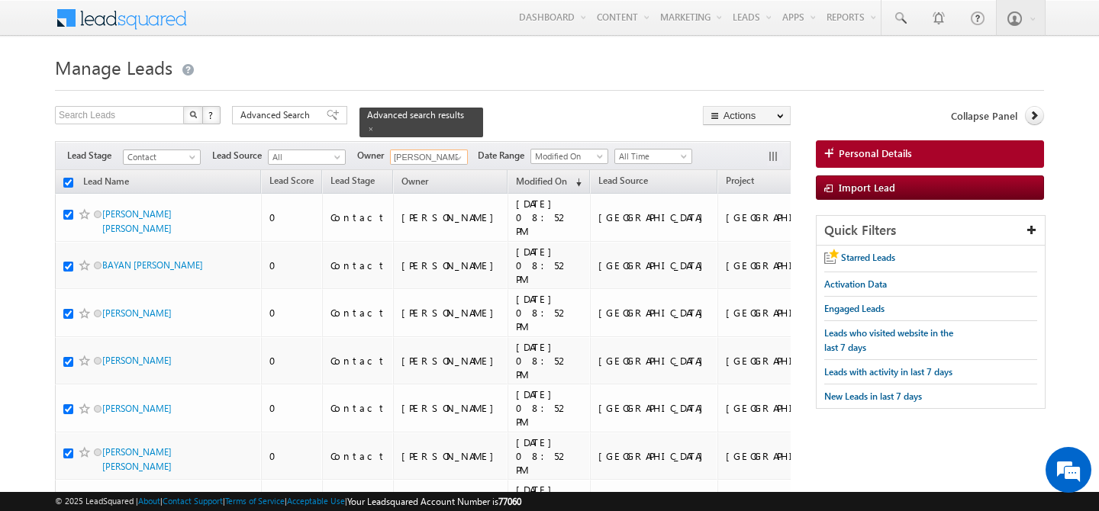
checkbox input "true"
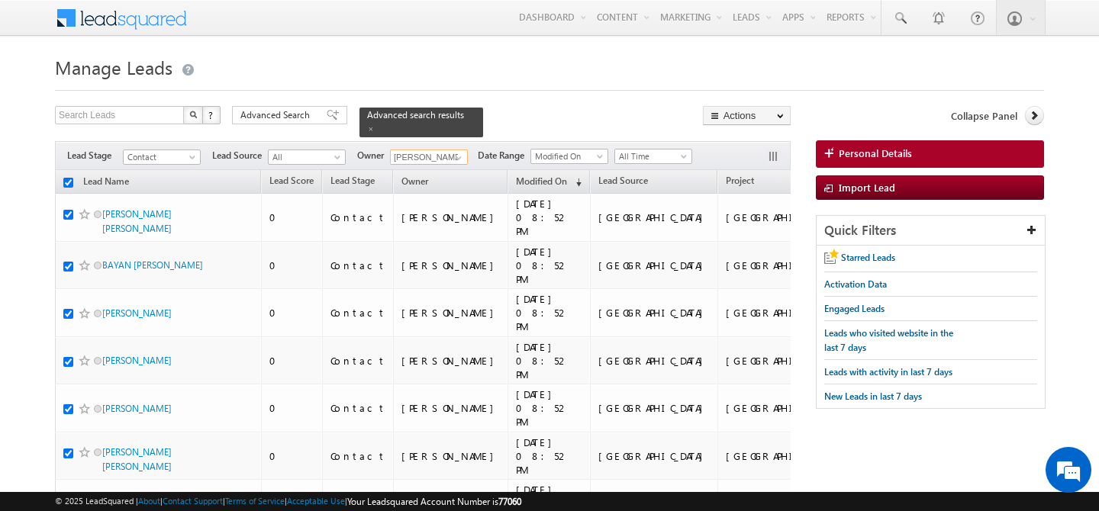
checkbox input "true"
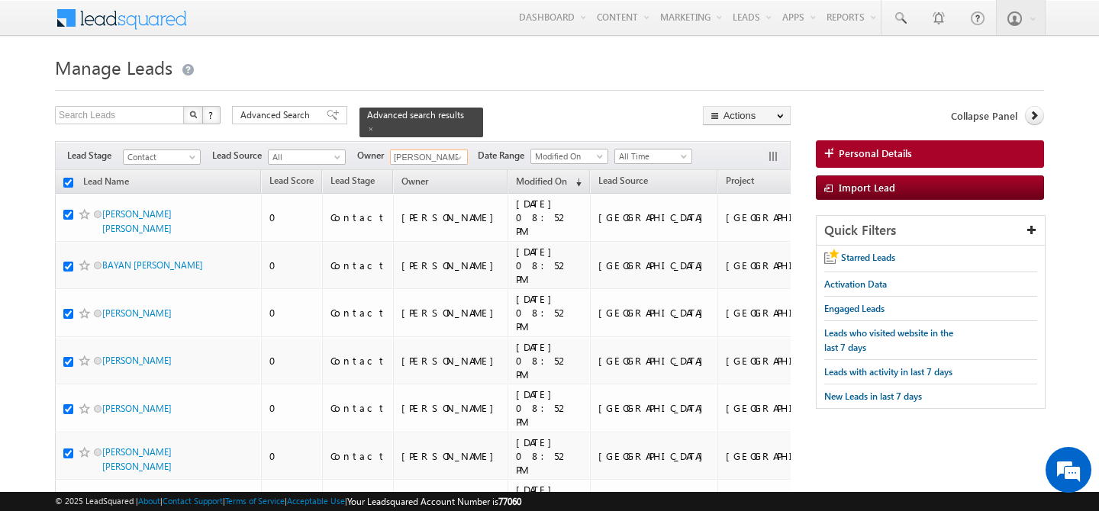
checkbox input "true"
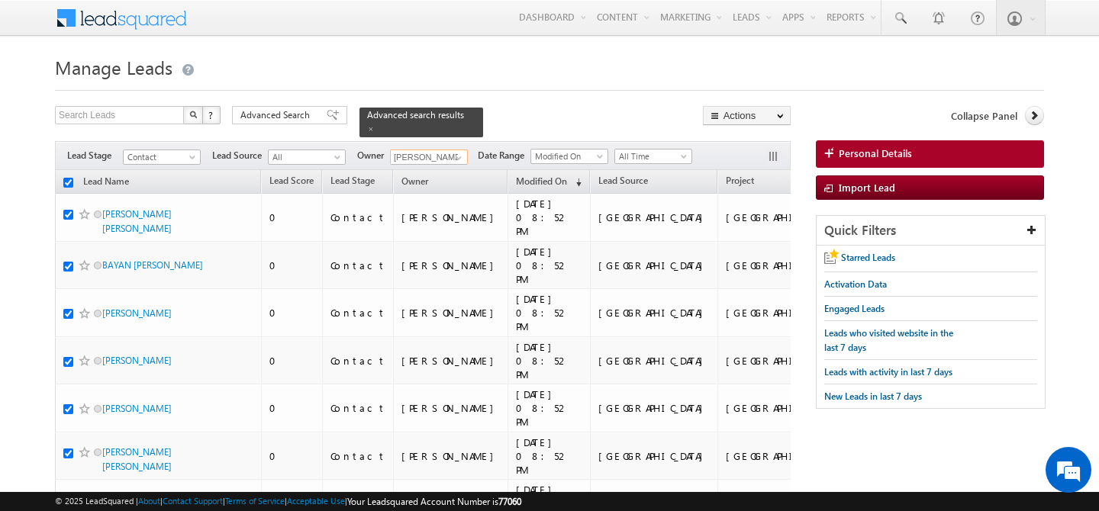
checkbox input "true"
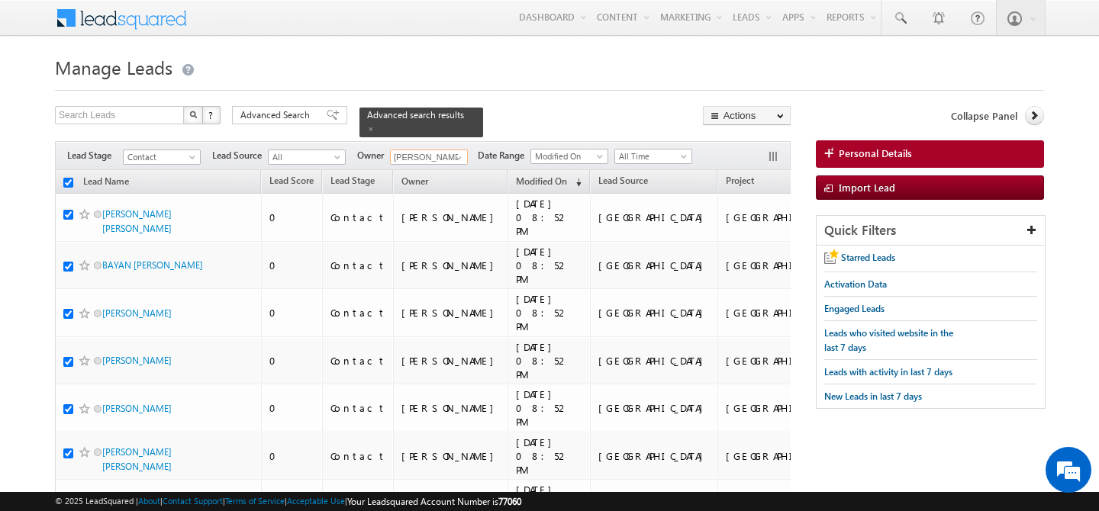
checkbox input "true"
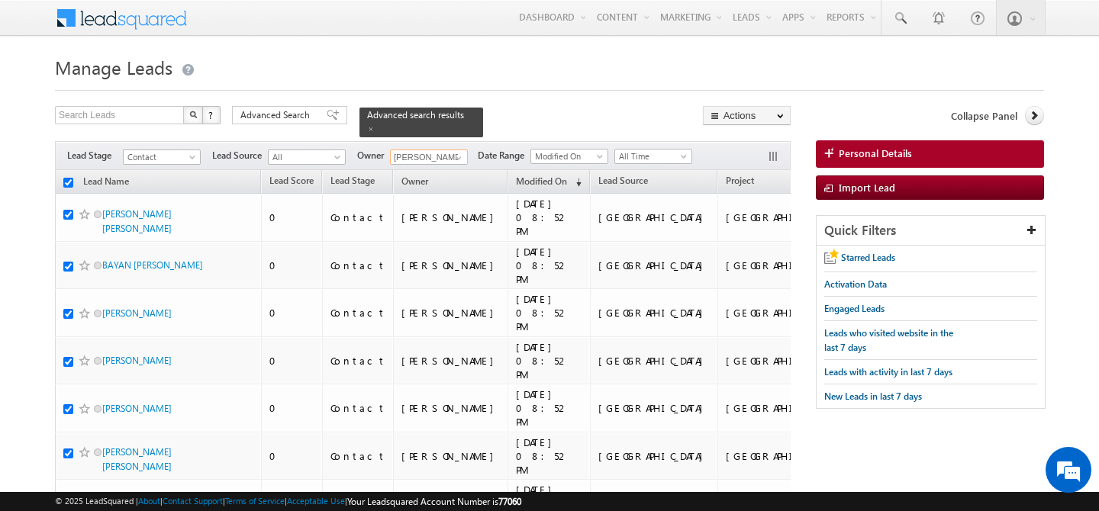
checkbox input "true"
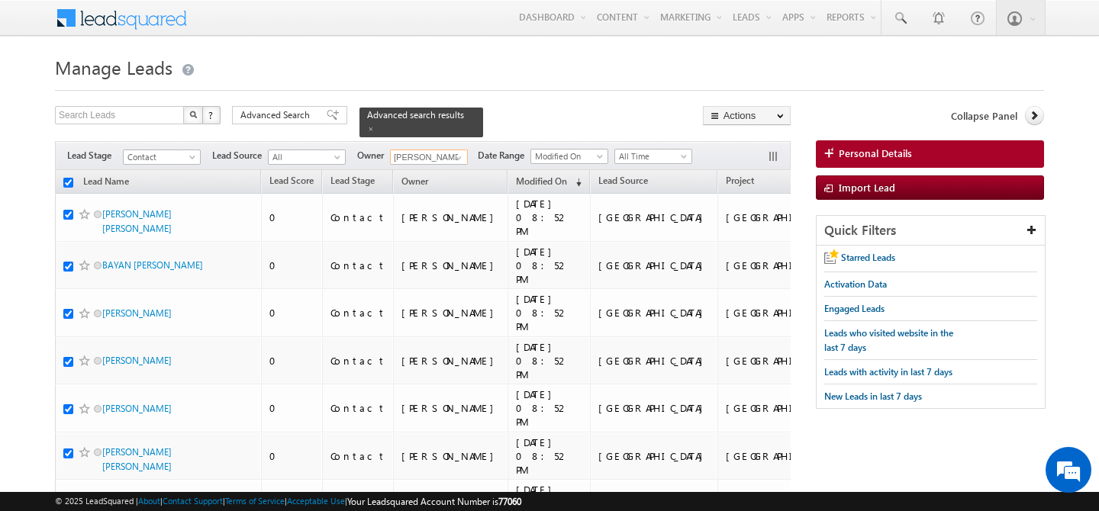
checkbox input "true"
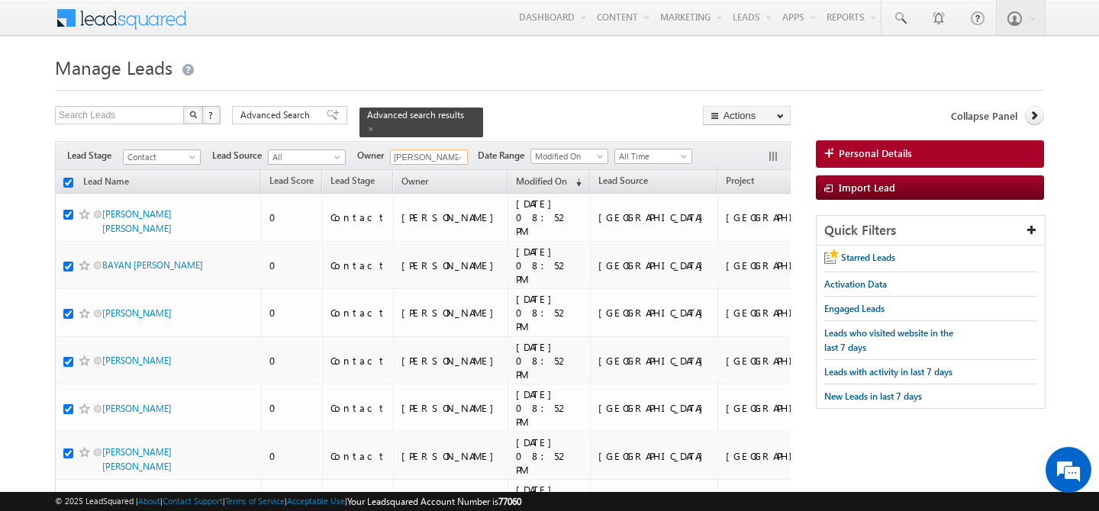
checkbox input "true"
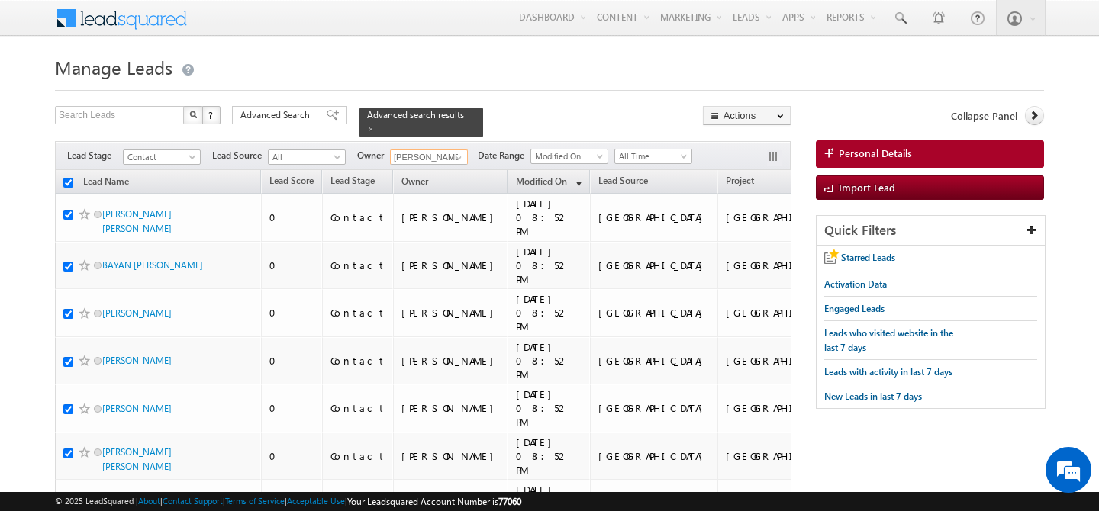
checkbox input "true"
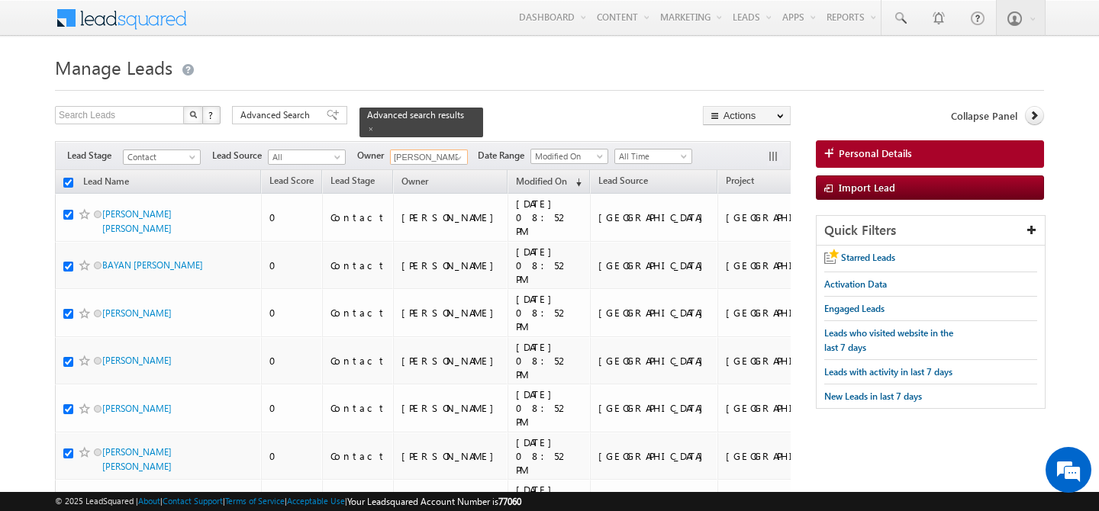
checkbox input "true"
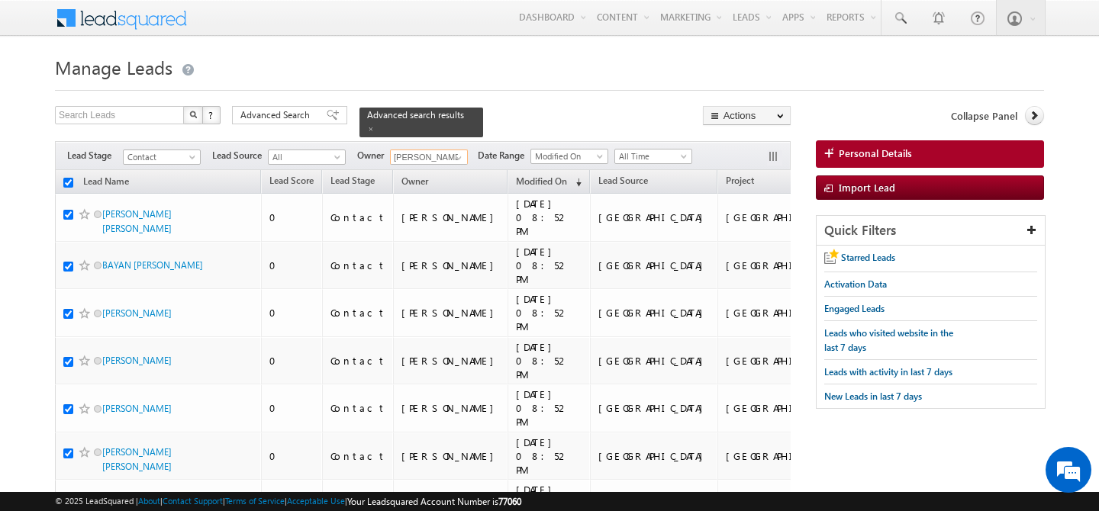
checkbox input "true"
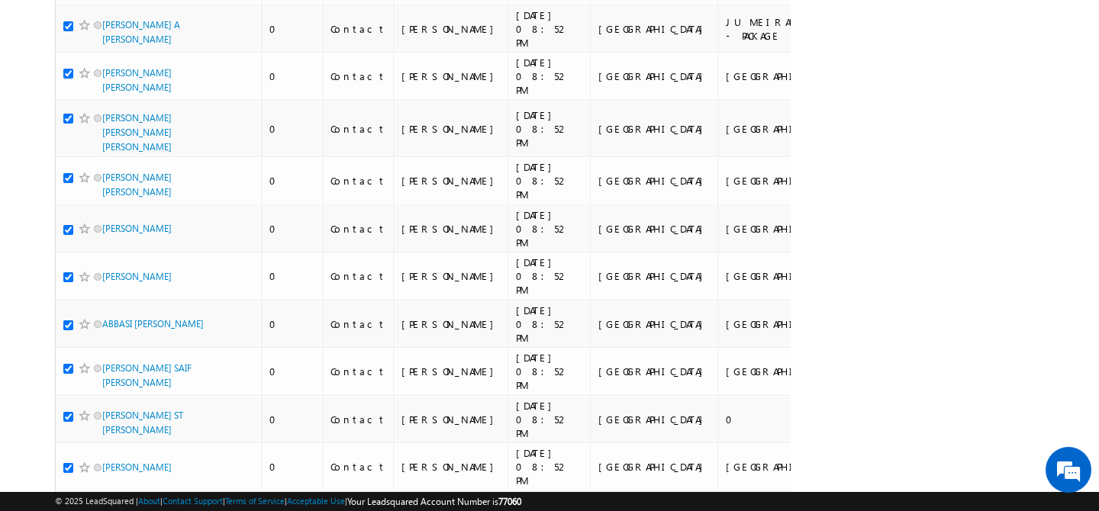
scroll to position [3753, 0]
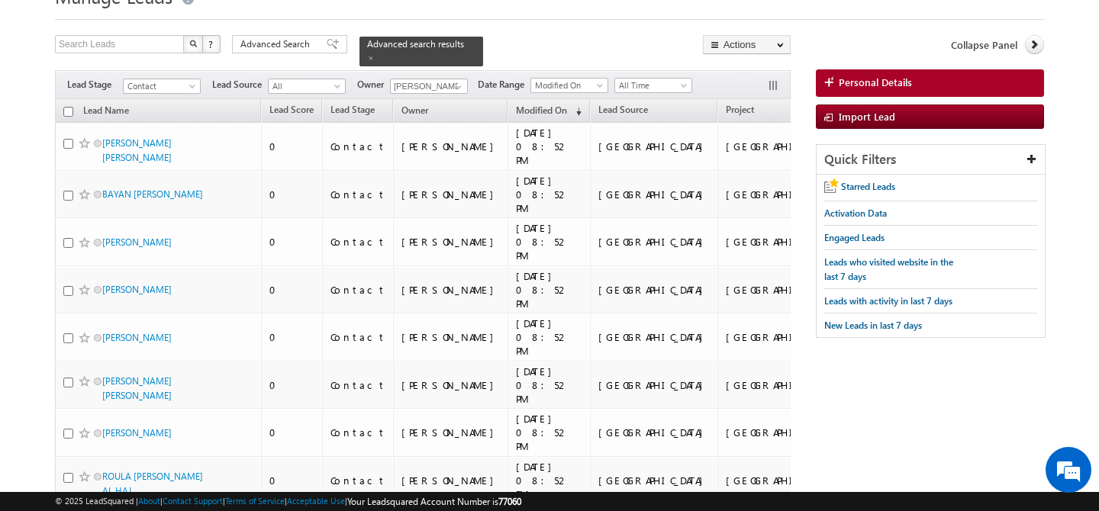
scroll to position [0, 0]
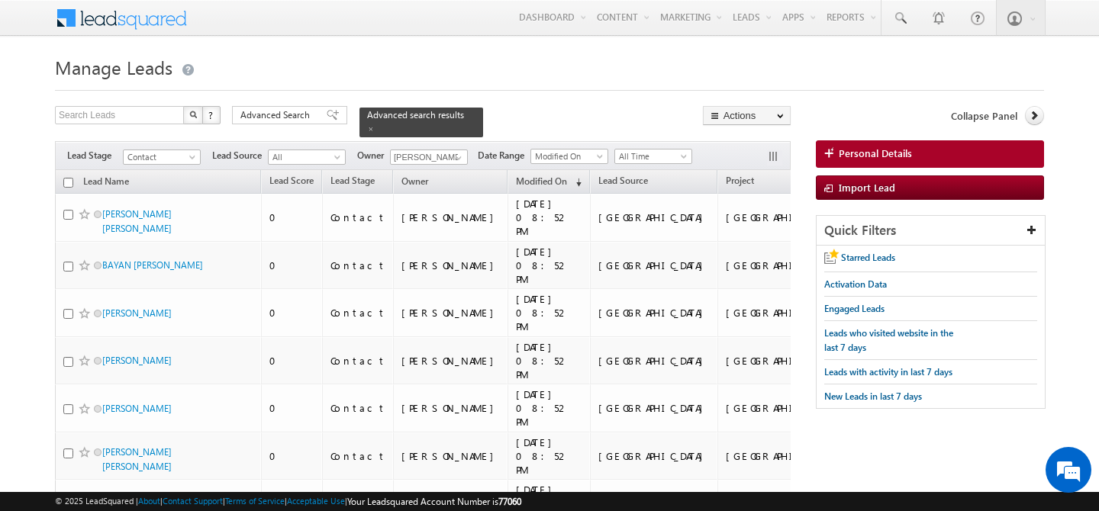
click at [66, 178] on input "checkbox" at bounding box center [68, 183] width 10 height 10
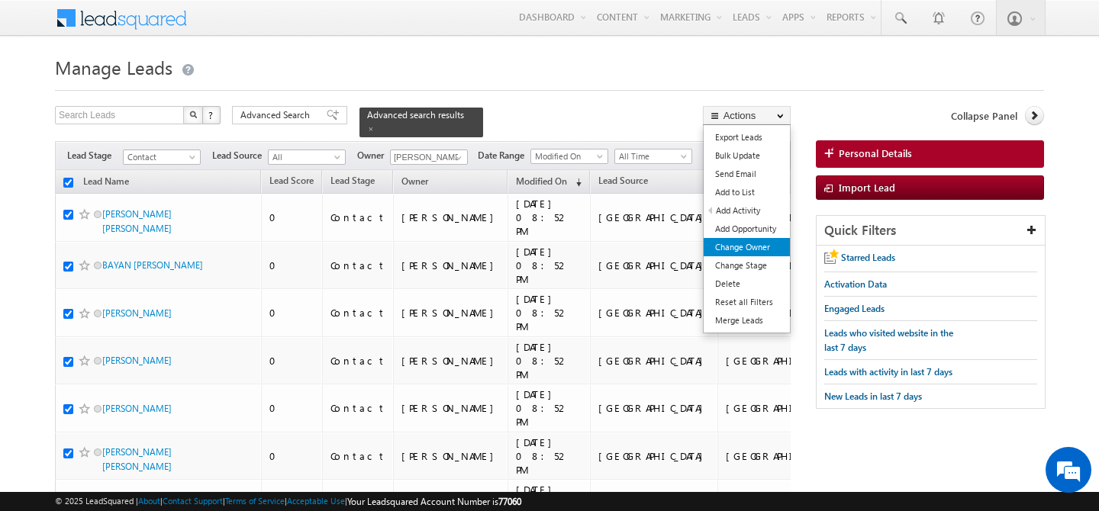
click at [771, 251] on link "Change Owner" at bounding box center [747, 247] width 86 height 18
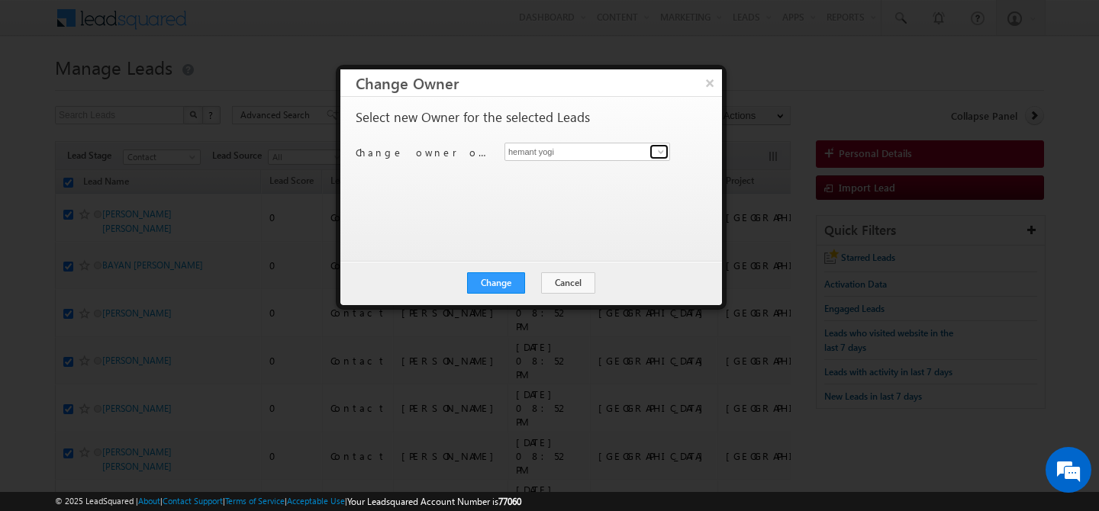
click at [660, 151] on span at bounding box center [661, 152] width 12 height 12
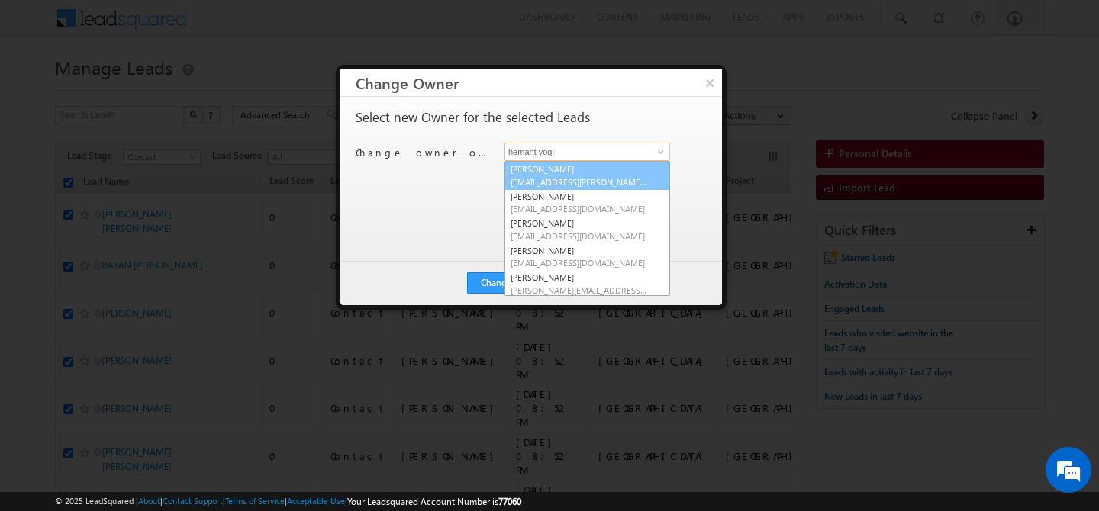
click at [584, 185] on span "abhishek.dalal@indglobal.ae" at bounding box center [579, 181] width 137 height 11
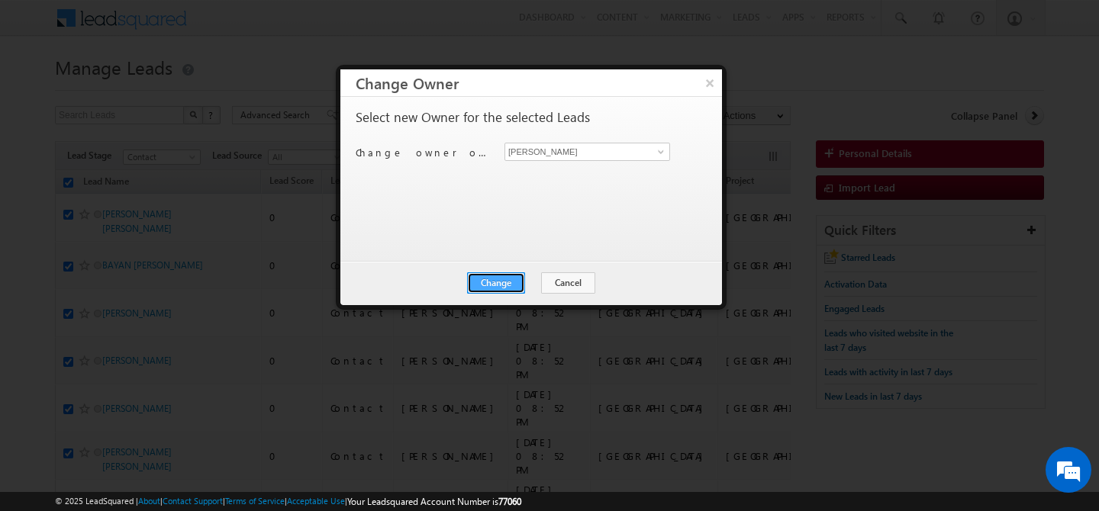
click at [500, 289] on button "Change" at bounding box center [496, 282] width 58 height 21
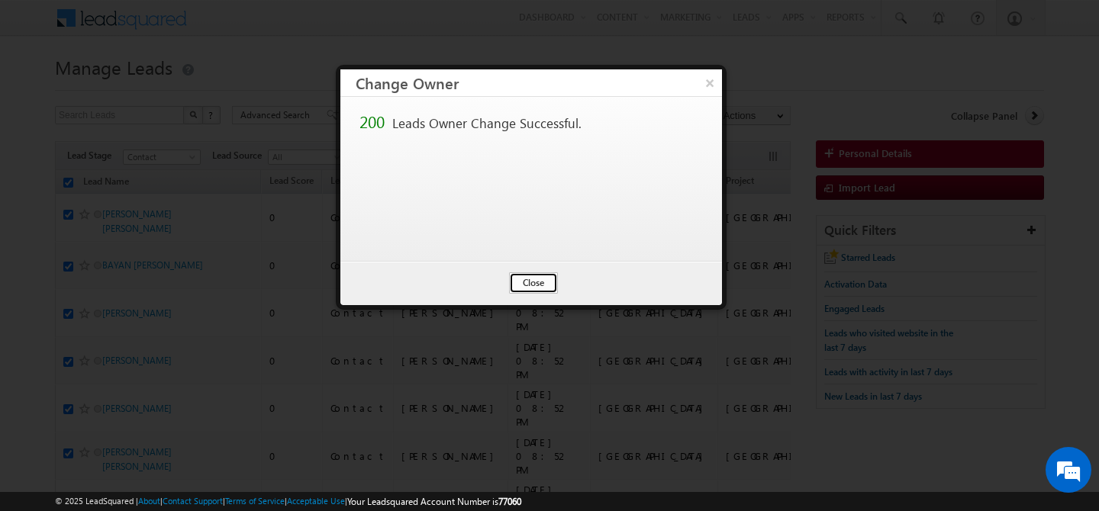
click at [531, 277] on button "Close" at bounding box center [533, 282] width 49 height 21
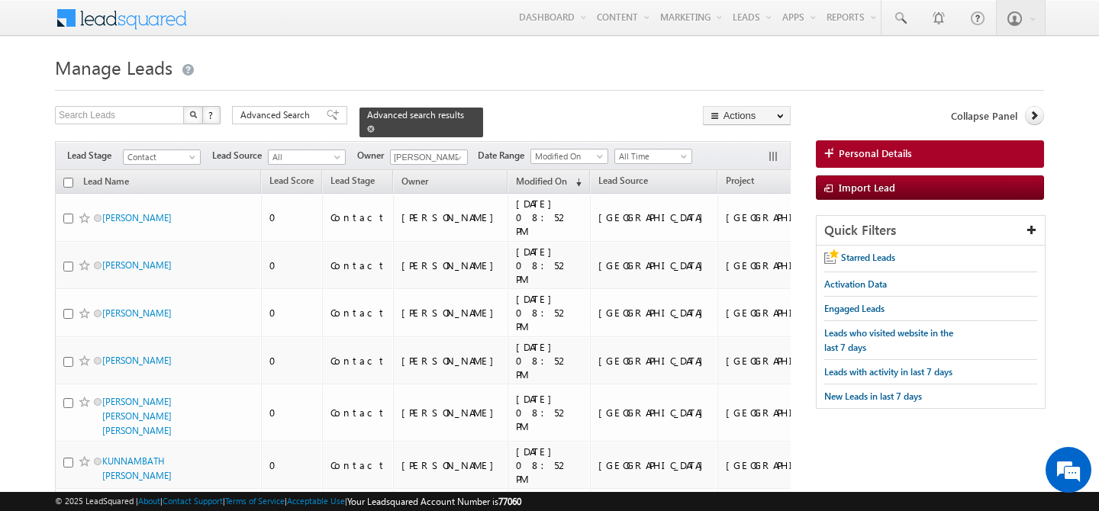
click at [375, 125] on span at bounding box center [371, 129] width 8 height 8
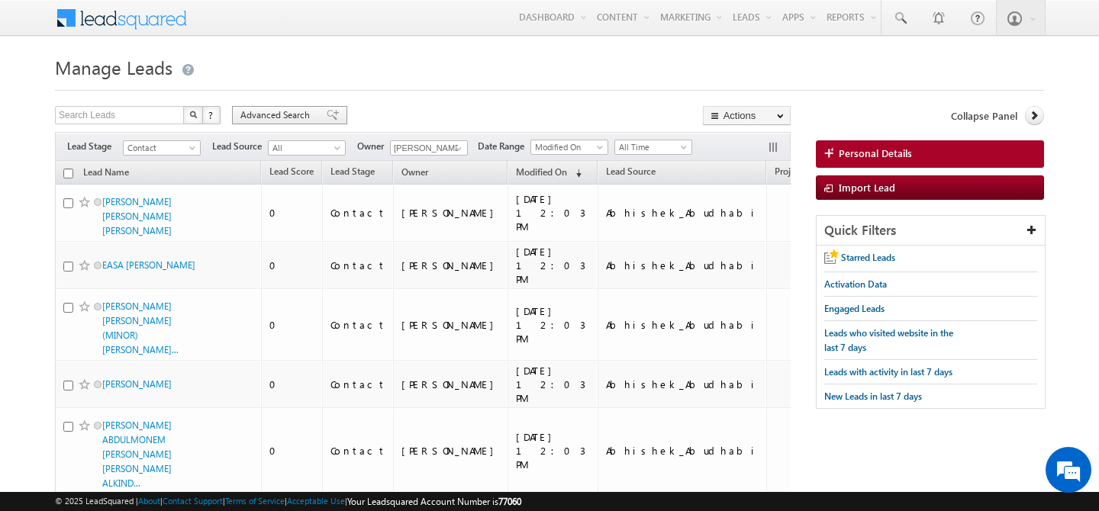
click at [262, 122] on span "Advanced Search" at bounding box center [277, 115] width 74 height 14
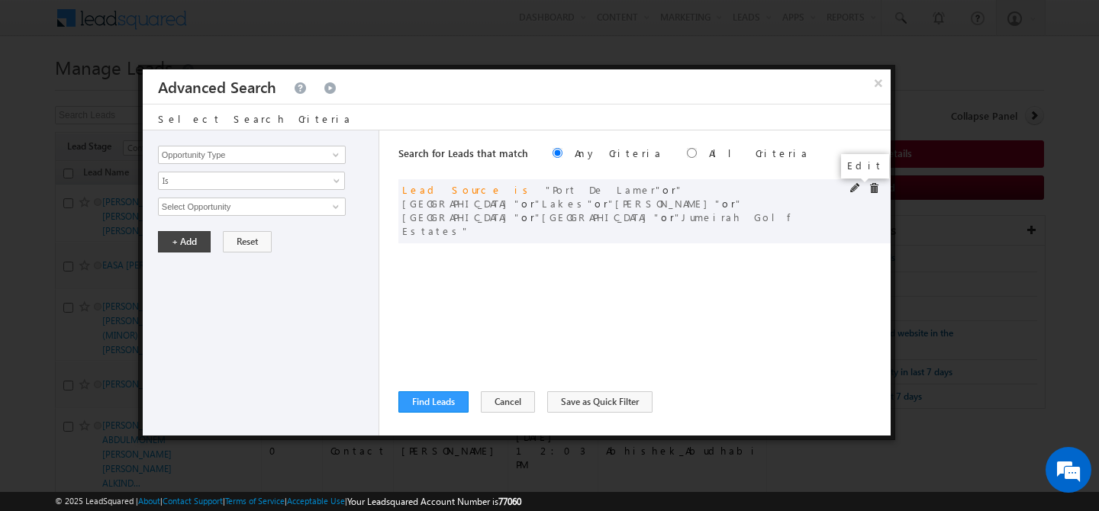
click at [856, 189] on span at bounding box center [855, 188] width 11 height 11
click at [272, 211] on span "7 selected" at bounding box center [245, 206] width 173 height 17
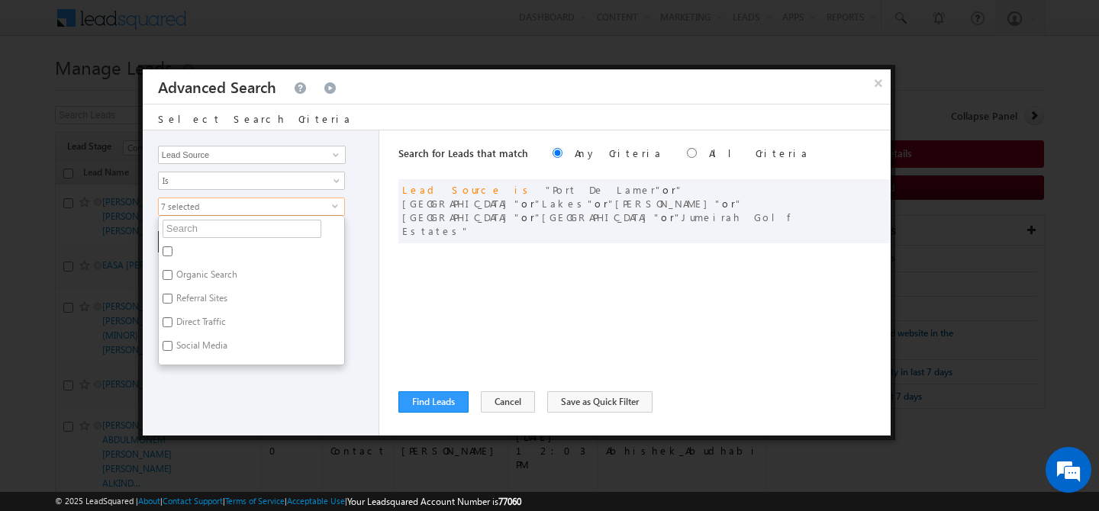
click at [172, 253] on label at bounding box center [175, 254] width 33 height 24
click at [172, 253] on input "checkbox" at bounding box center [168, 252] width 10 height 10
click at [172, 253] on label at bounding box center [175, 254] width 33 height 24
click at [172, 253] on input "checkbox" at bounding box center [168, 252] width 10 height 10
click at [165, 252] on input "checkbox" at bounding box center [168, 252] width 10 height 10
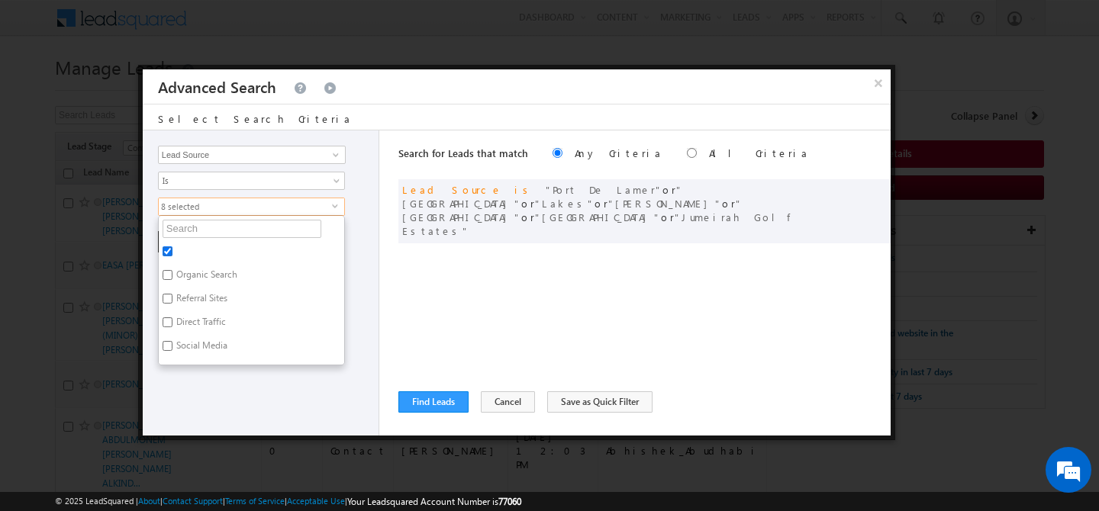
click at [165, 252] on input "checkbox" at bounding box center [168, 252] width 10 height 10
click at [877, 191] on span at bounding box center [874, 188] width 11 height 11
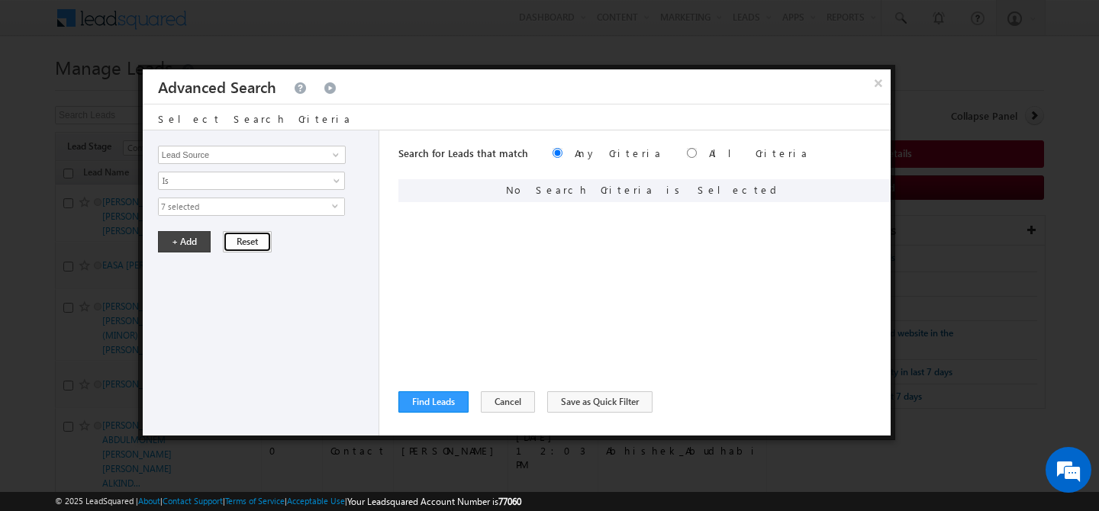
click at [232, 247] on button "Reset" at bounding box center [247, 241] width 49 height 21
click at [255, 155] on input "Opportunity Type" at bounding box center [252, 155] width 188 height 18
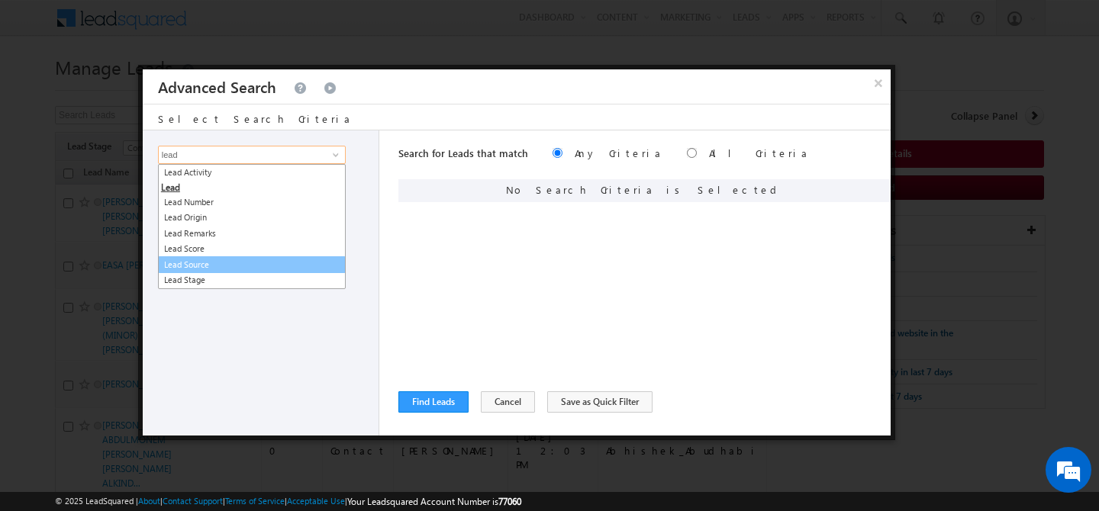
click at [231, 265] on link "Lead Source" at bounding box center [252, 265] width 188 height 18
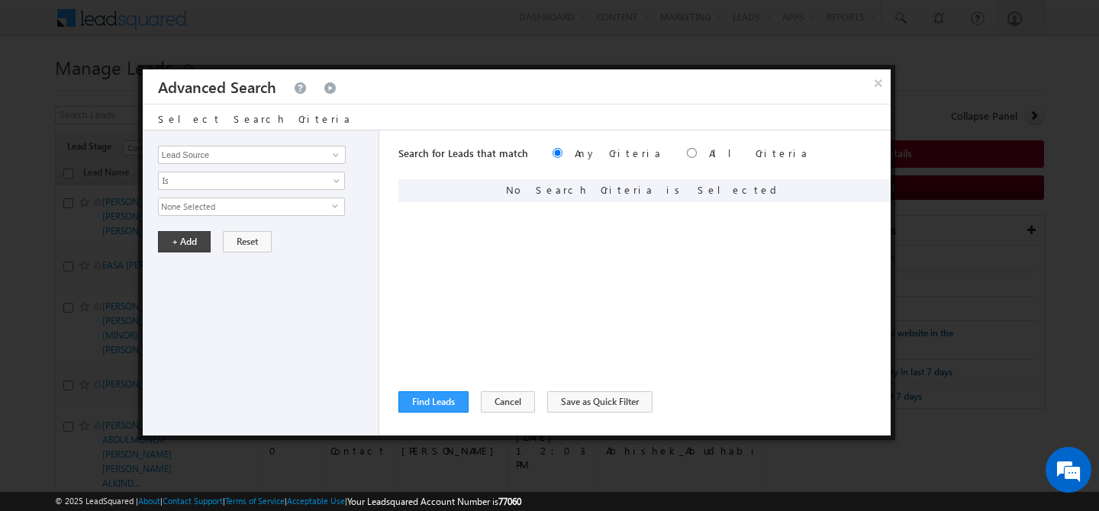
click at [240, 206] on span "None Selected" at bounding box center [245, 206] width 173 height 17
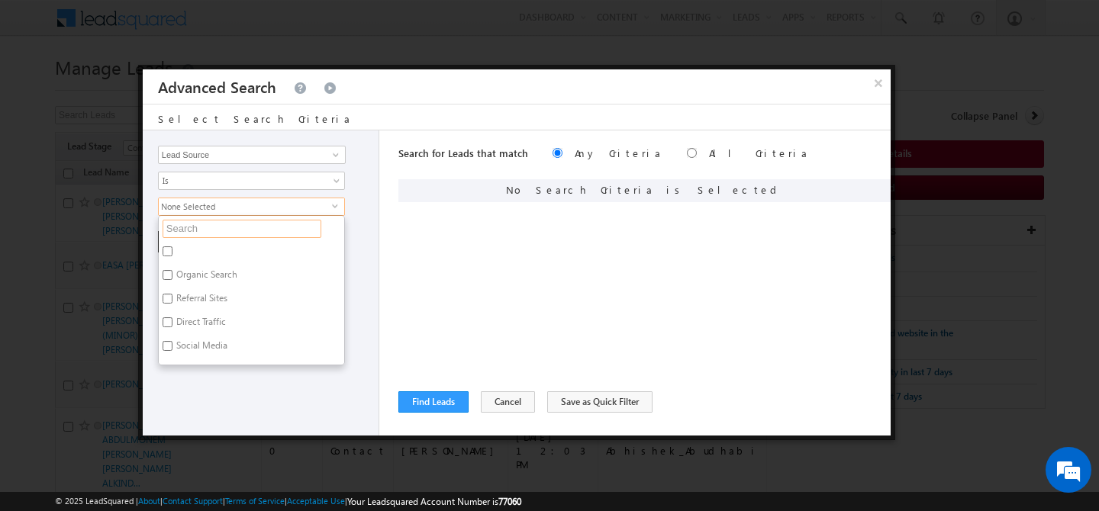
click at [228, 227] on input "text" at bounding box center [242, 229] width 159 height 18
click at [186, 311] on label "JVC" at bounding box center [182, 320] width 47 height 24
click at [172, 313] on input "JVC" at bounding box center [168, 318] width 10 height 10
click at [182, 332] on label "JVT" at bounding box center [182, 344] width 46 height 24
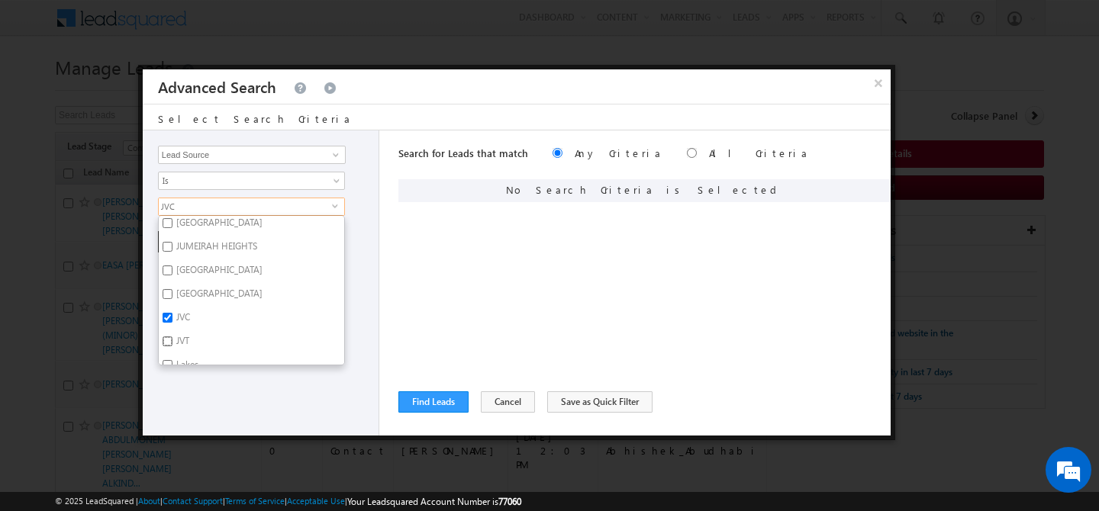
click at [172, 337] on input "JVT" at bounding box center [168, 342] width 10 height 10
click at [269, 411] on div "Opportunity Type Lead Activity Task Sales Group Prospect Id Address 1 Address 2…" at bounding box center [261, 283] width 237 height 305
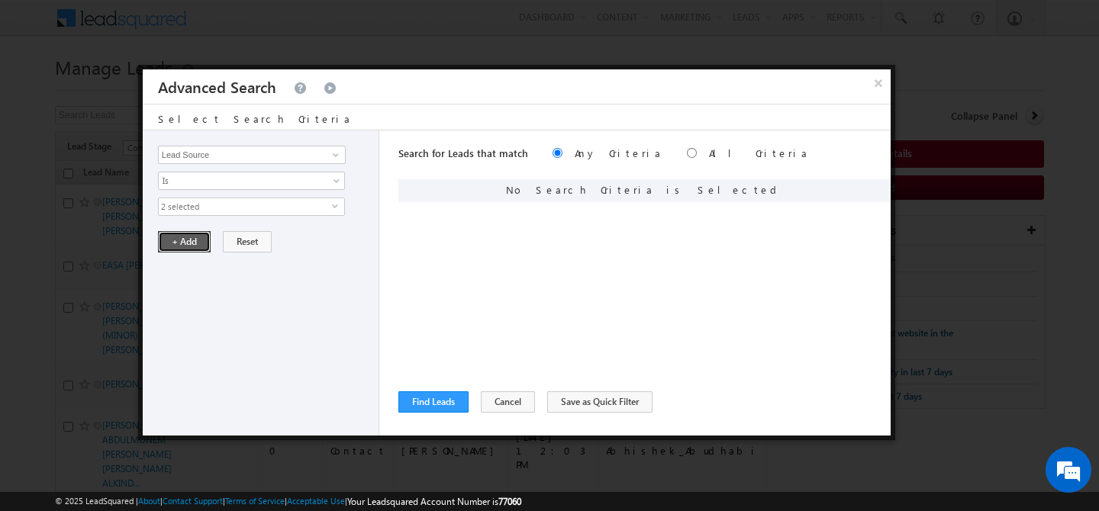
click at [183, 239] on button "+ Add" at bounding box center [184, 241] width 53 height 21
click at [409, 399] on button "Find Leads" at bounding box center [433, 402] width 70 height 21
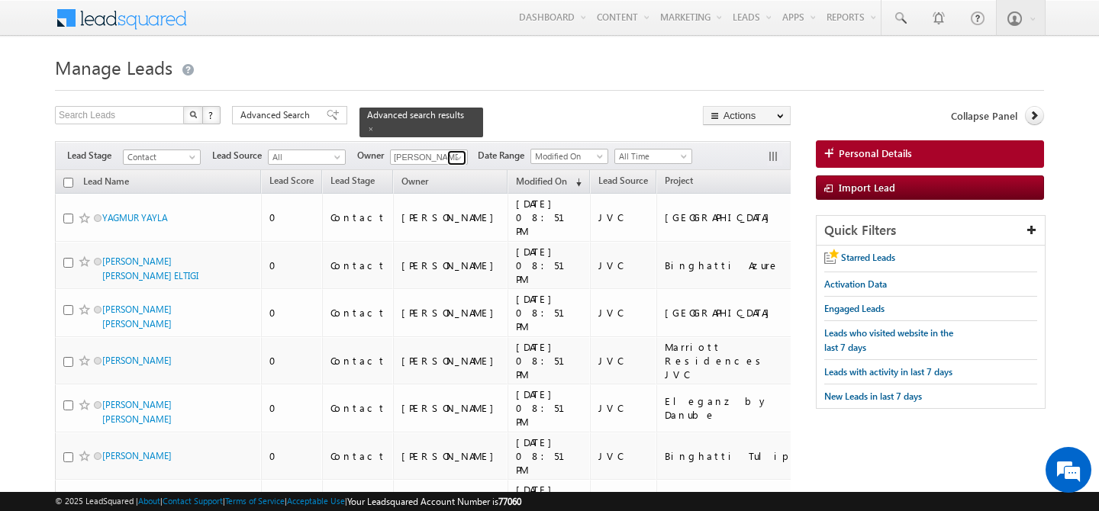
click at [458, 152] on span at bounding box center [459, 158] width 12 height 12
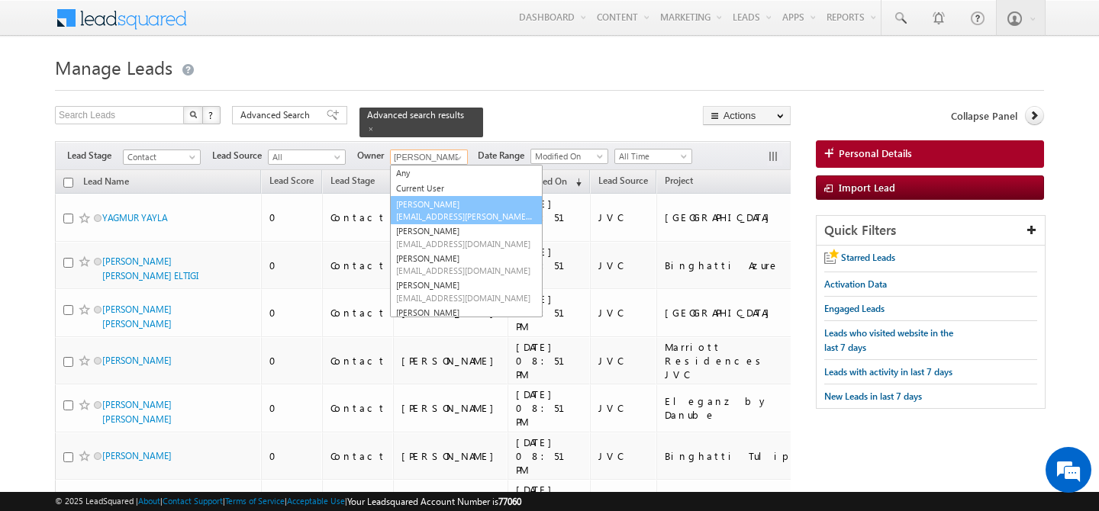
click at [459, 211] on span "abhishek.dalal@indglobal.ae" at bounding box center [464, 216] width 137 height 11
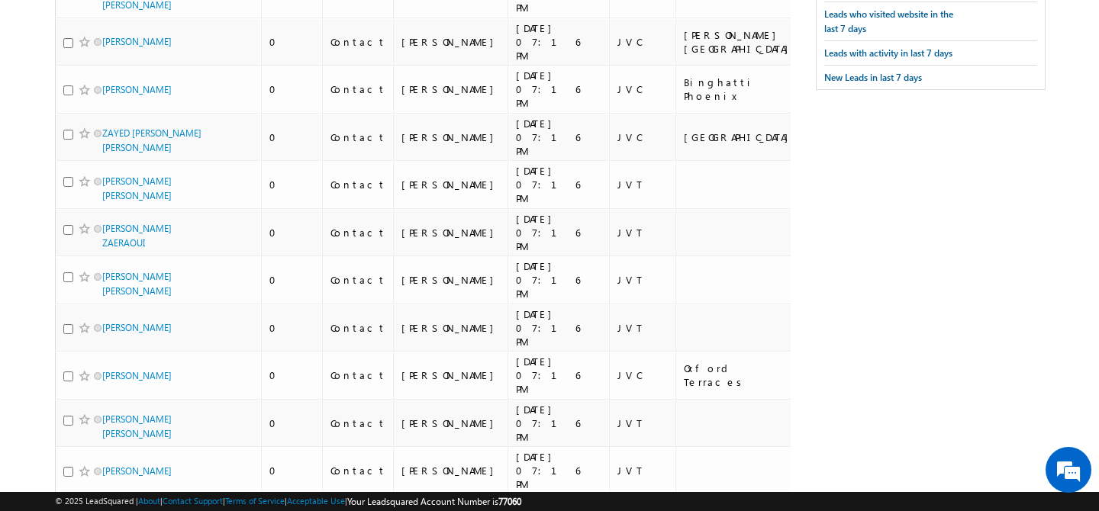
scroll to position [0, 0]
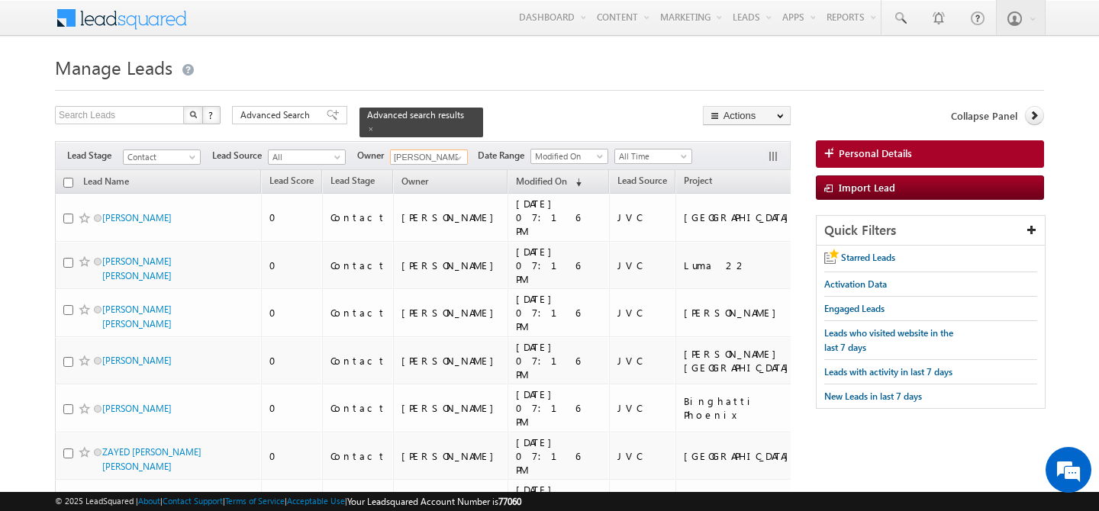
click at [67, 178] on input "checkbox" at bounding box center [68, 183] width 10 height 10
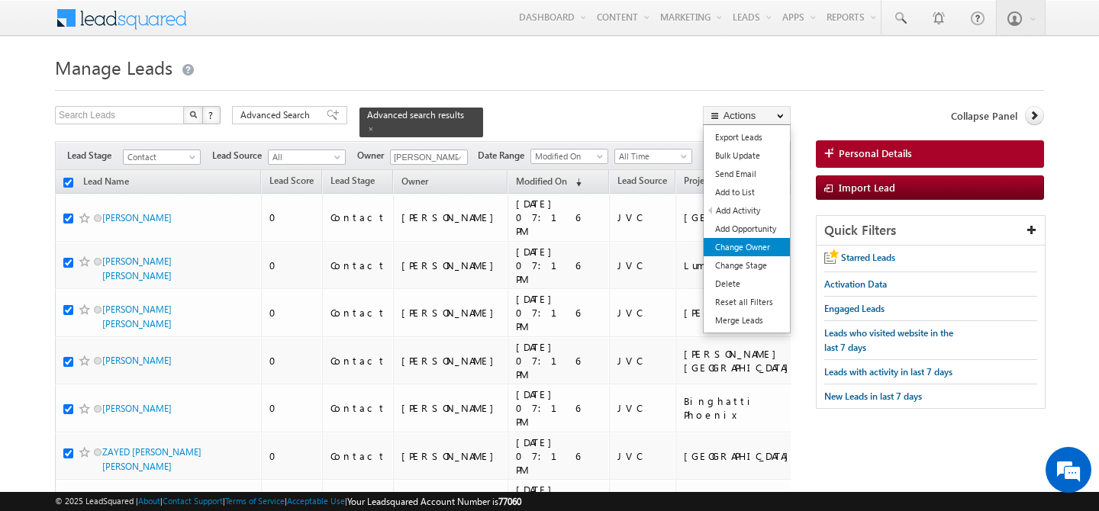
click at [763, 249] on link "Change Owner" at bounding box center [747, 247] width 86 height 18
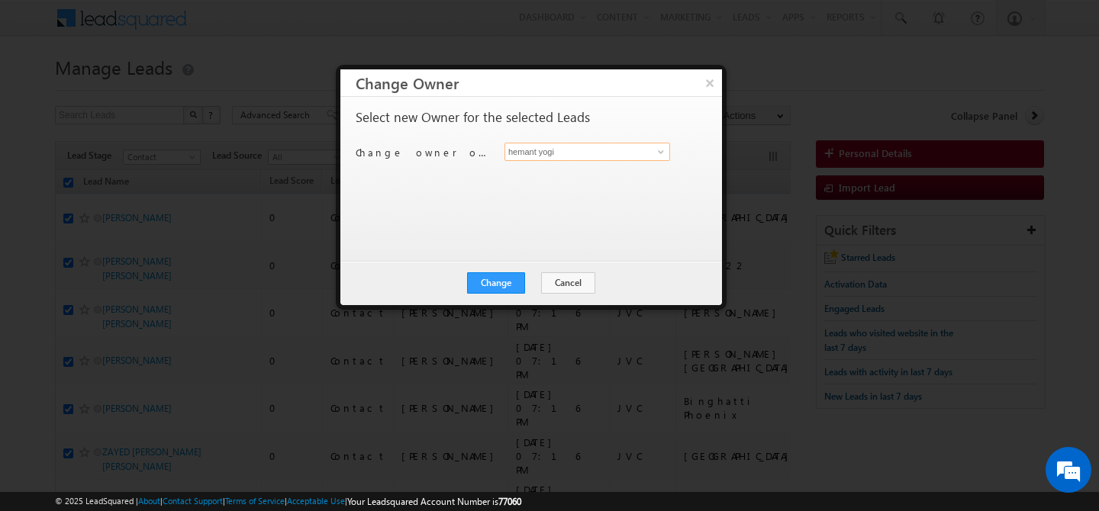
click at [639, 157] on input "hemant yogi" at bounding box center [587, 152] width 166 height 18
click at [666, 150] on span at bounding box center [661, 152] width 12 height 12
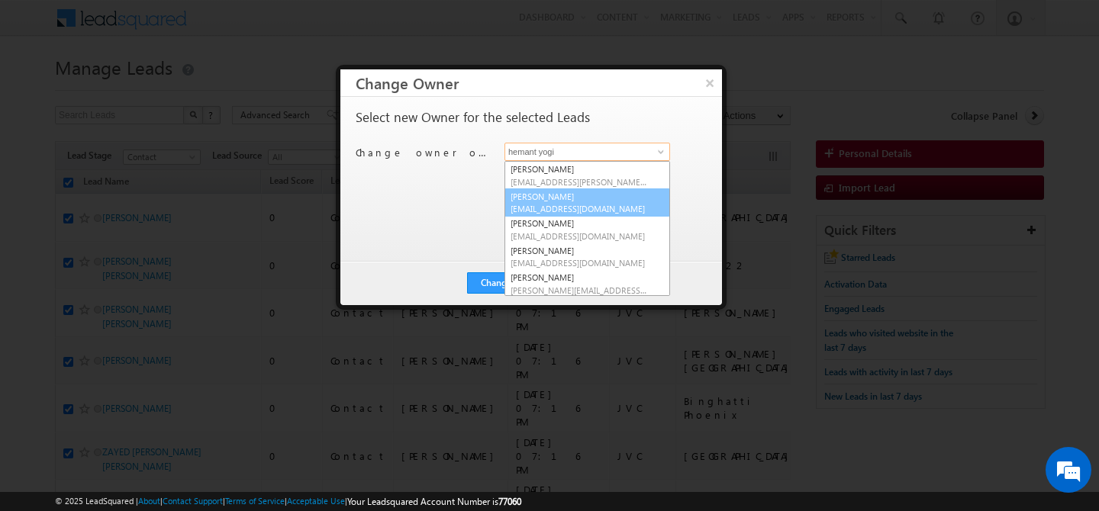
click at [589, 213] on span "abhishek.singh@indglobal.ae" at bounding box center [579, 208] width 137 height 11
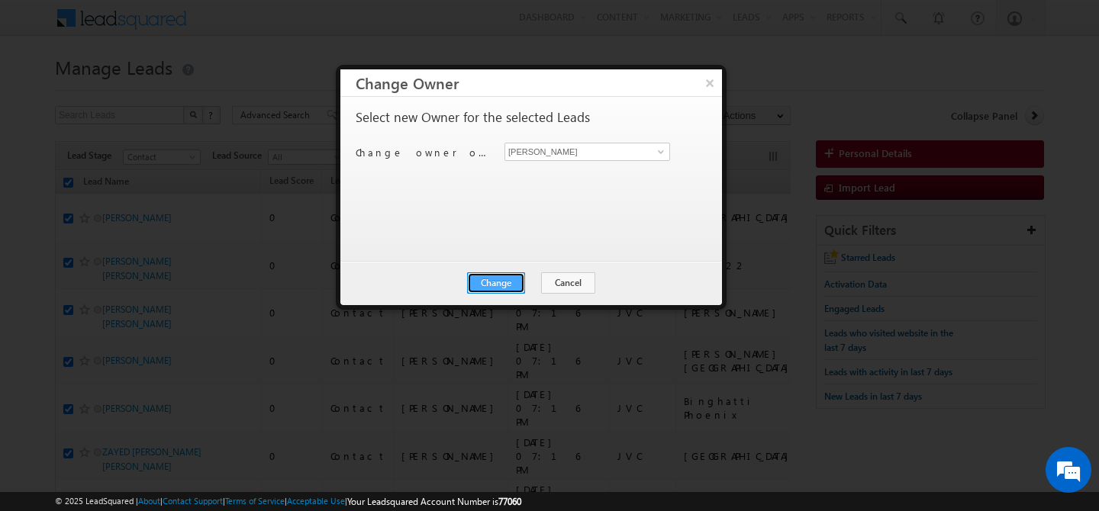
click at [501, 280] on button "Change" at bounding box center [496, 282] width 58 height 21
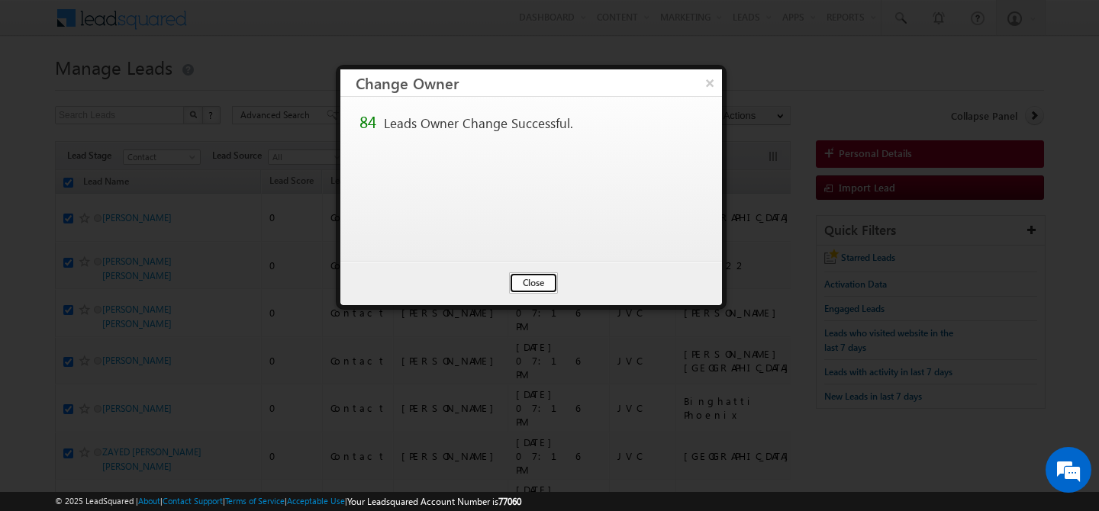
click at [537, 288] on button "Close" at bounding box center [533, 282] width 49 height 21
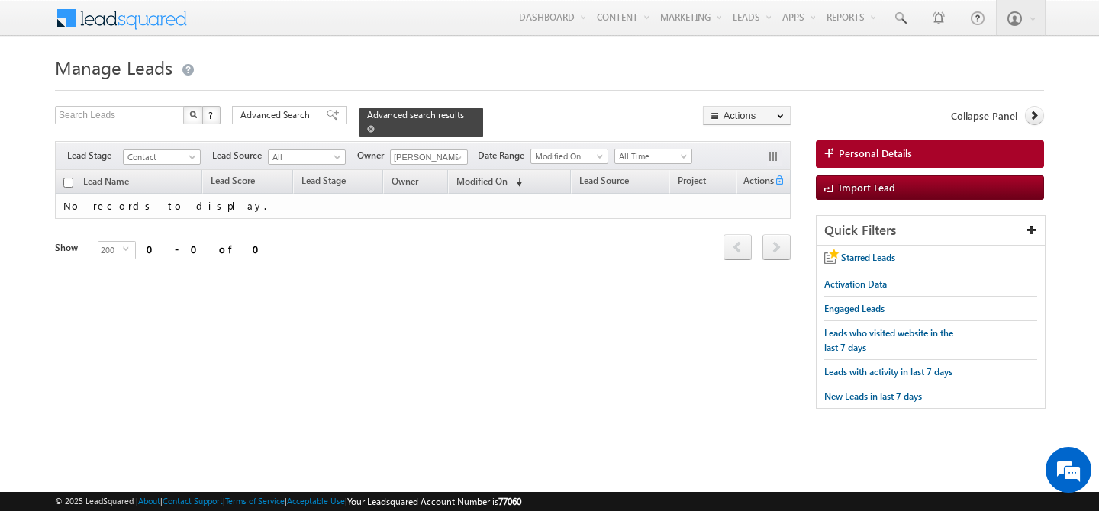
click at [375, 125] on span at bounding box center [371, 129] width 8 height 8
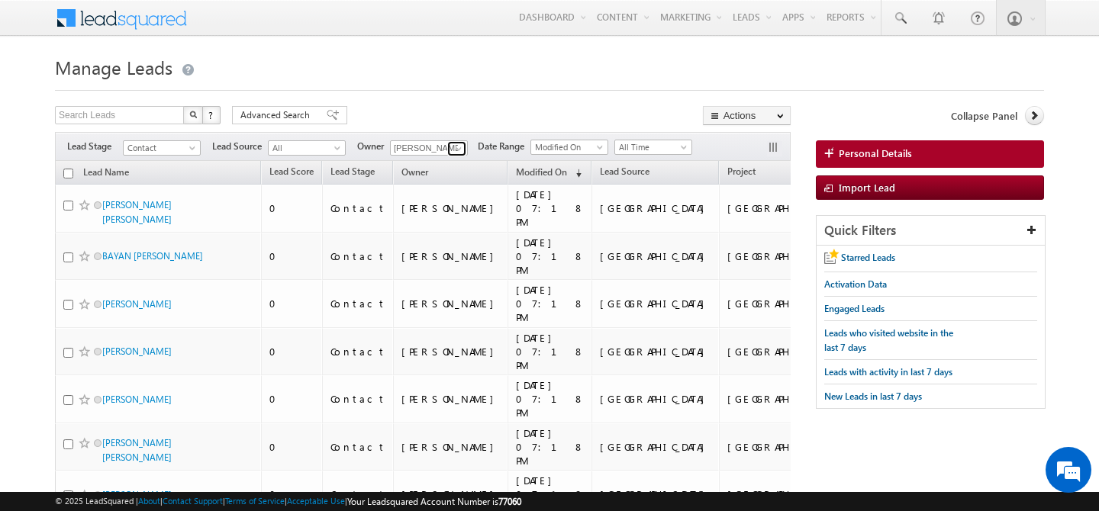
click at [462, 151] on span at bounding box center [459, 149] width 12 height 12
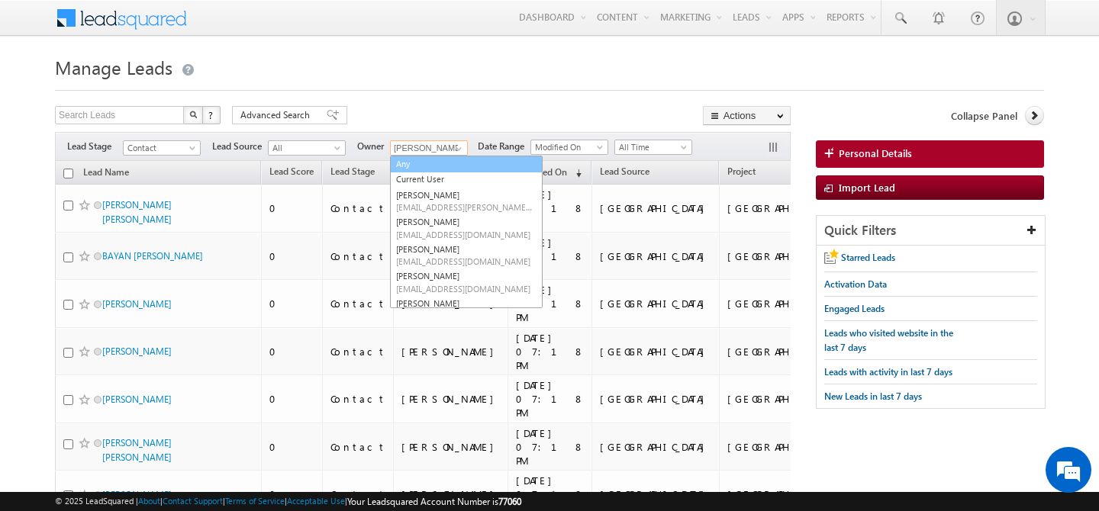
click at [441, 162] on link "Any" at bounding box center [466, 165] width 153 height 18
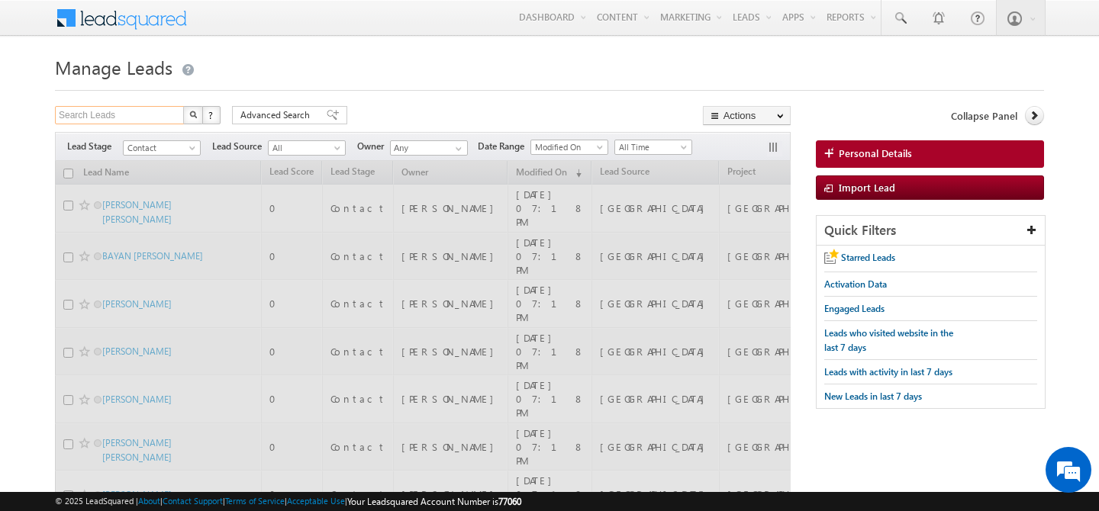
click at [144, 119] on input "Search Leads" at bounding box center [120, 115] width 131 height 18
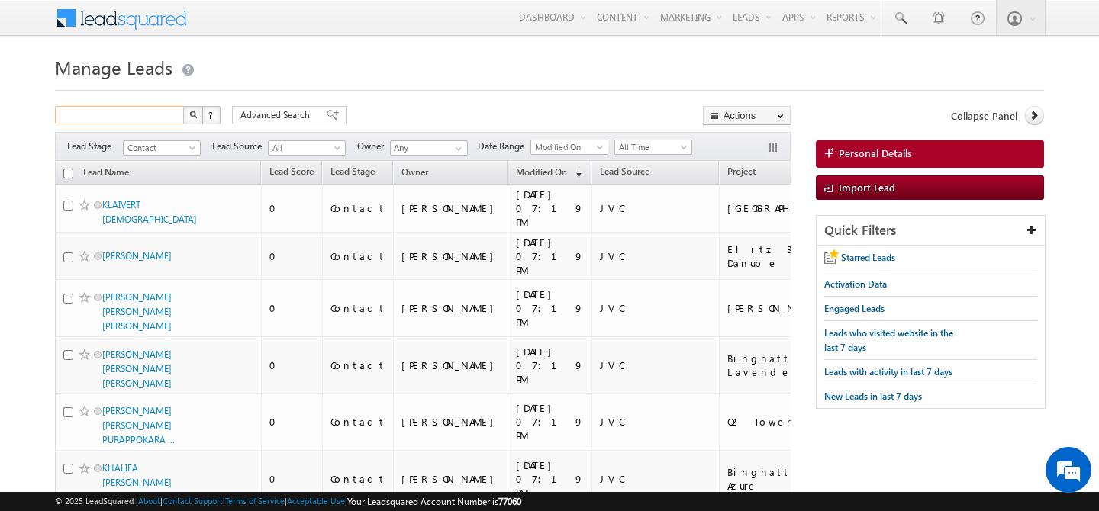
paste input "555263995"
click at [189, 114] on button "button" at bounding box center [193, 115] width 20 height 18
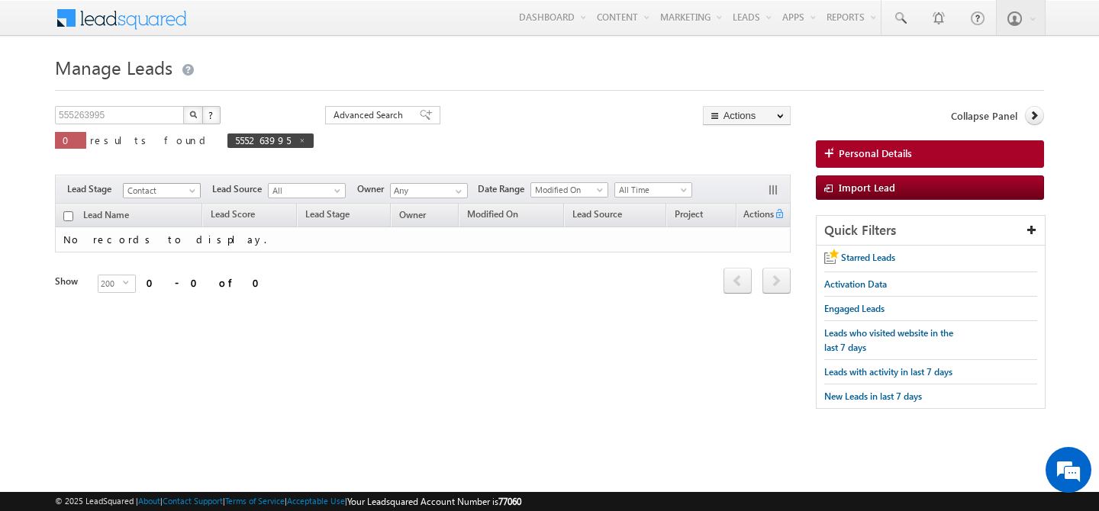
click at [189, 192] on span at bounding box center [194, 194] width 12 height 12
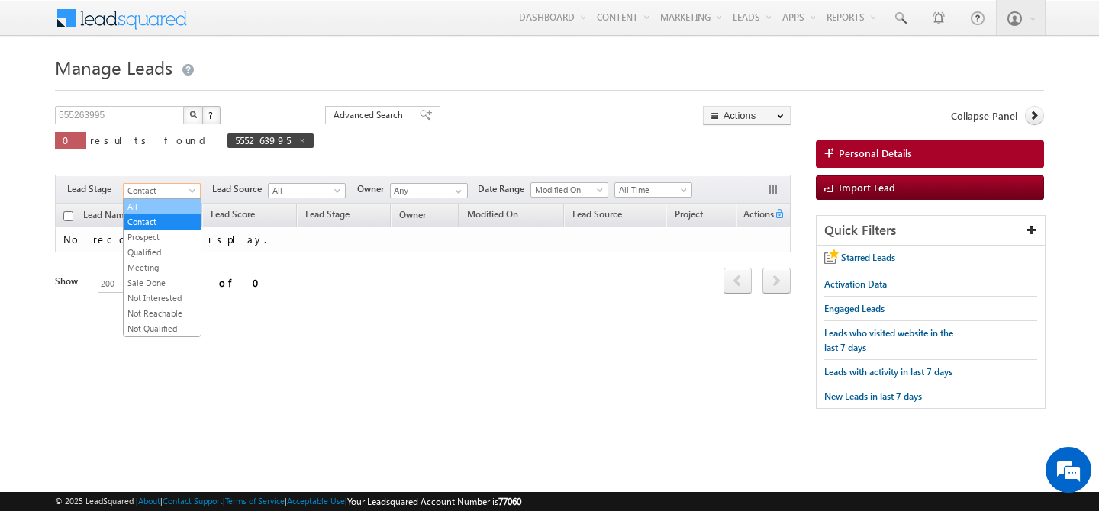
click at [159, 204] on link "All" at bounding box center [162, 207] width 77 height 14
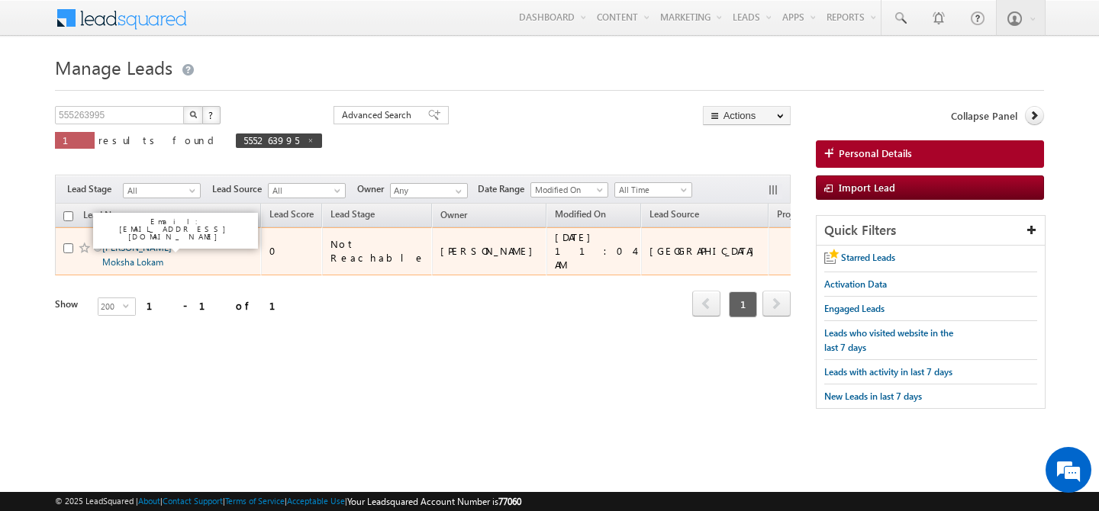
click at [163, 243] on link "[PERSON_NAME] Moksha Lokam" at bounding box center [136, 255] width 69 height 26
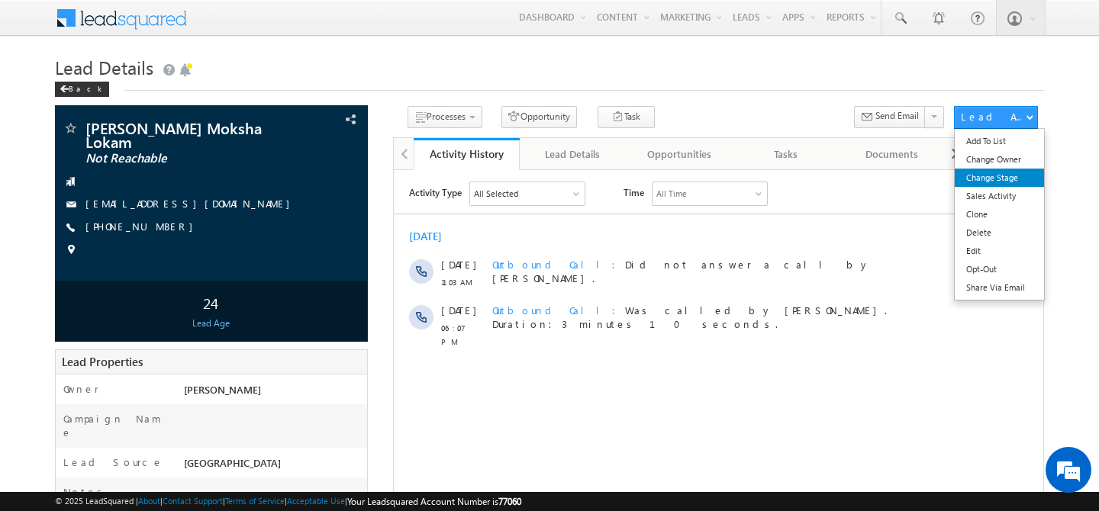
click at [1017, 180] on link "Change Stage" at bounding box center [999, 178] width 89 height 18
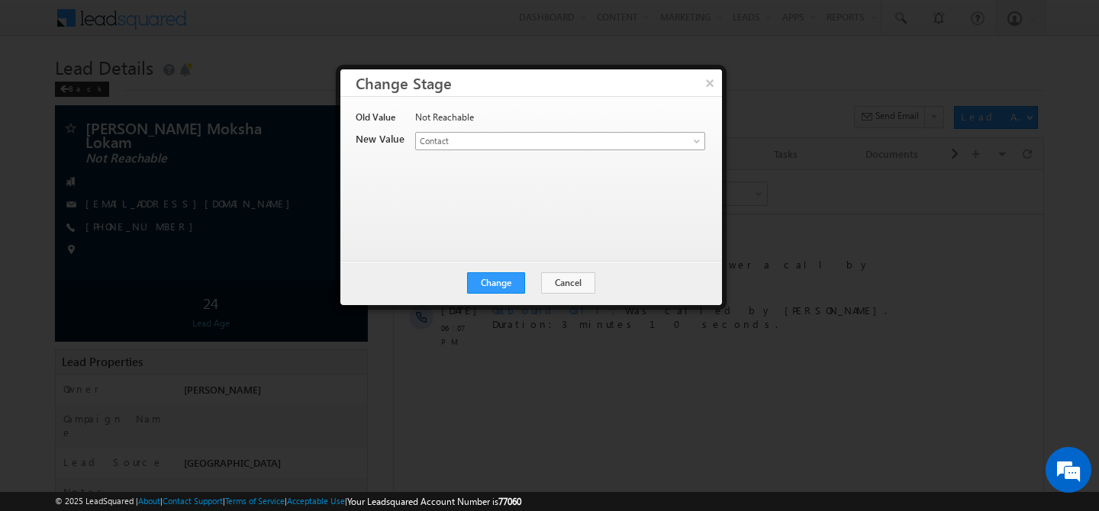
click at [583, 145] on span "Contact" at bounding box center [535, 141] width 238 height 14
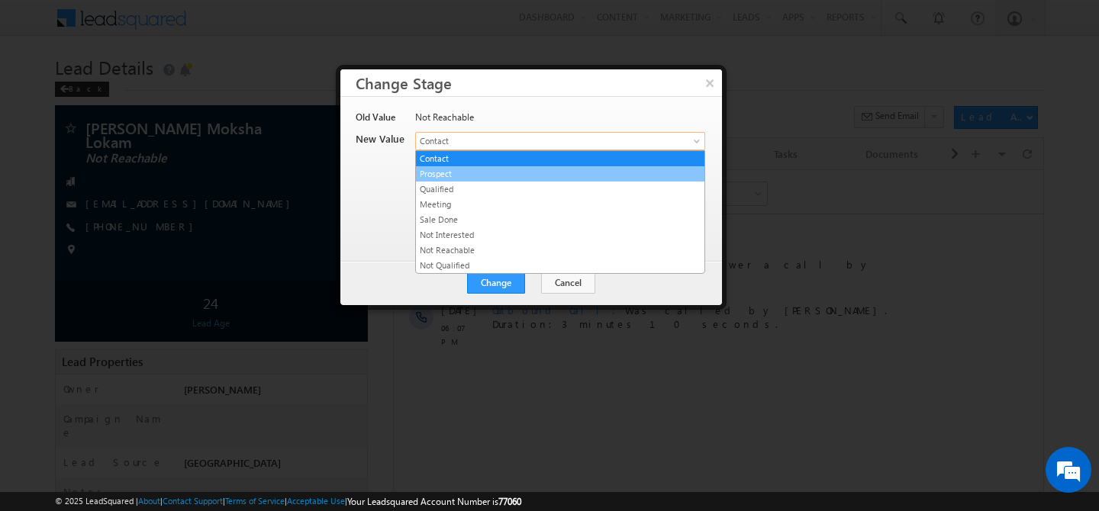
click at [530, 176] on link "Prospect" at bounding box center [560, 174] width 288 height 14
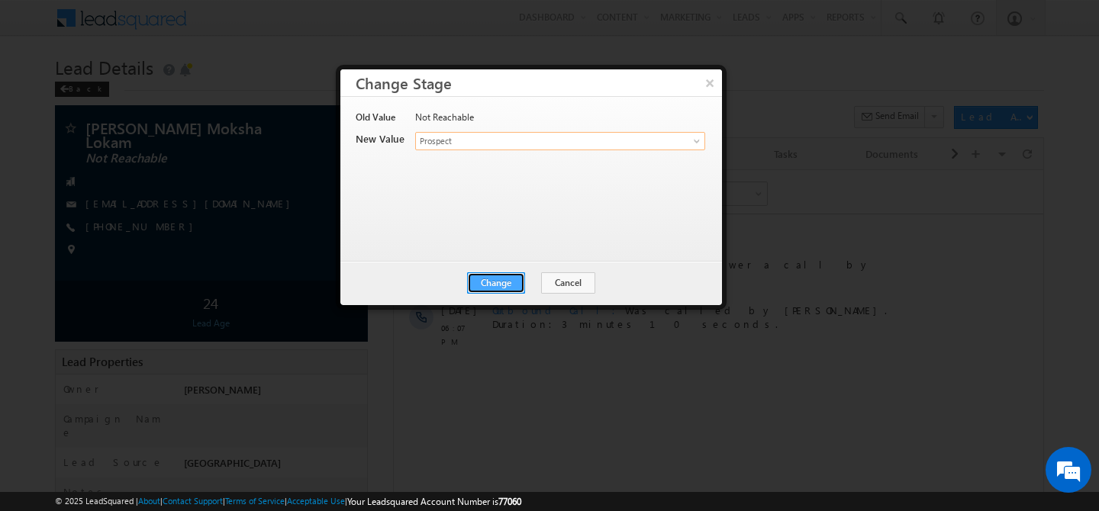
click at [509, 281] on button "Change" at bounding box center [496, 282] width 58 height 21
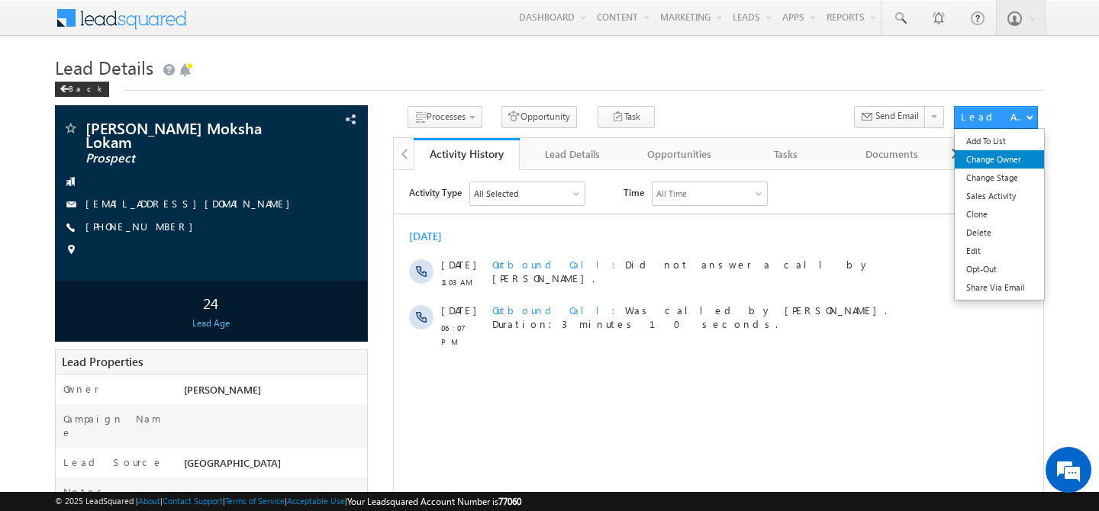
click at [1004, 164] on link "Change Owner" at bounding box center [999, 159] width 89 height 18
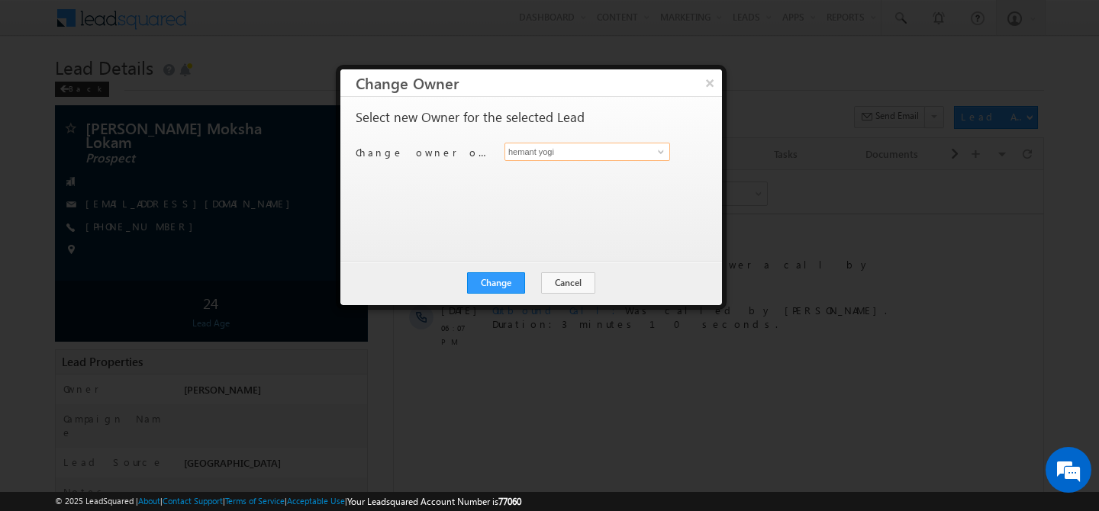
click at [600, 156] on input "hemant yogi" at bounding box center [587, 152] width 166 height 18
click at [555, 188] on link "Faisal Khan faisal.khan@indglobal.ae" at bounding box center [587, 175] width 166 height 29
type input "[PERSON_NAME]"
click at [504, 287] on button "Change" at bounding box center [496, 282] width 58 height 21
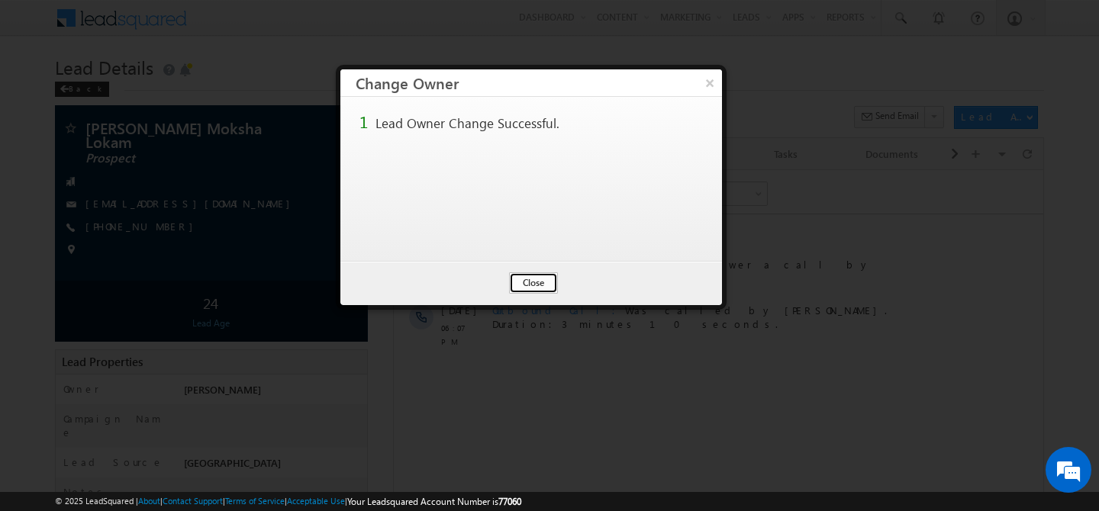
click at [537, 284] on button "Close" at bounding box center [533, 282] width 49 height 21
